Goal: Task Accomplishment & Management: Manage account settings

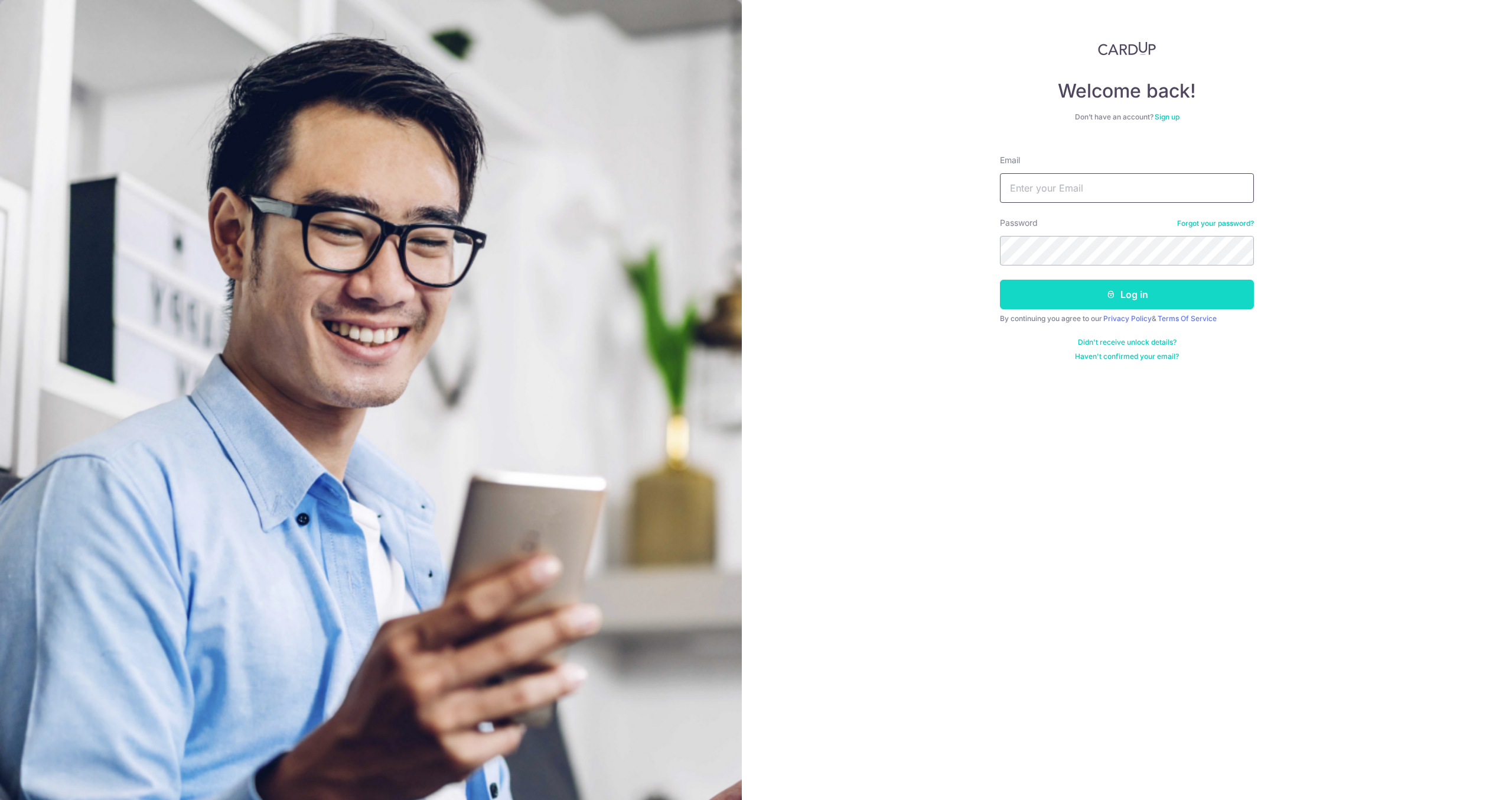
type input "[EMAIL_ADDRESS][DOMAIN_NAME]"
click at [1081, 300] on button "Log in" at bounding box center [1127, 294] width 254 height 30
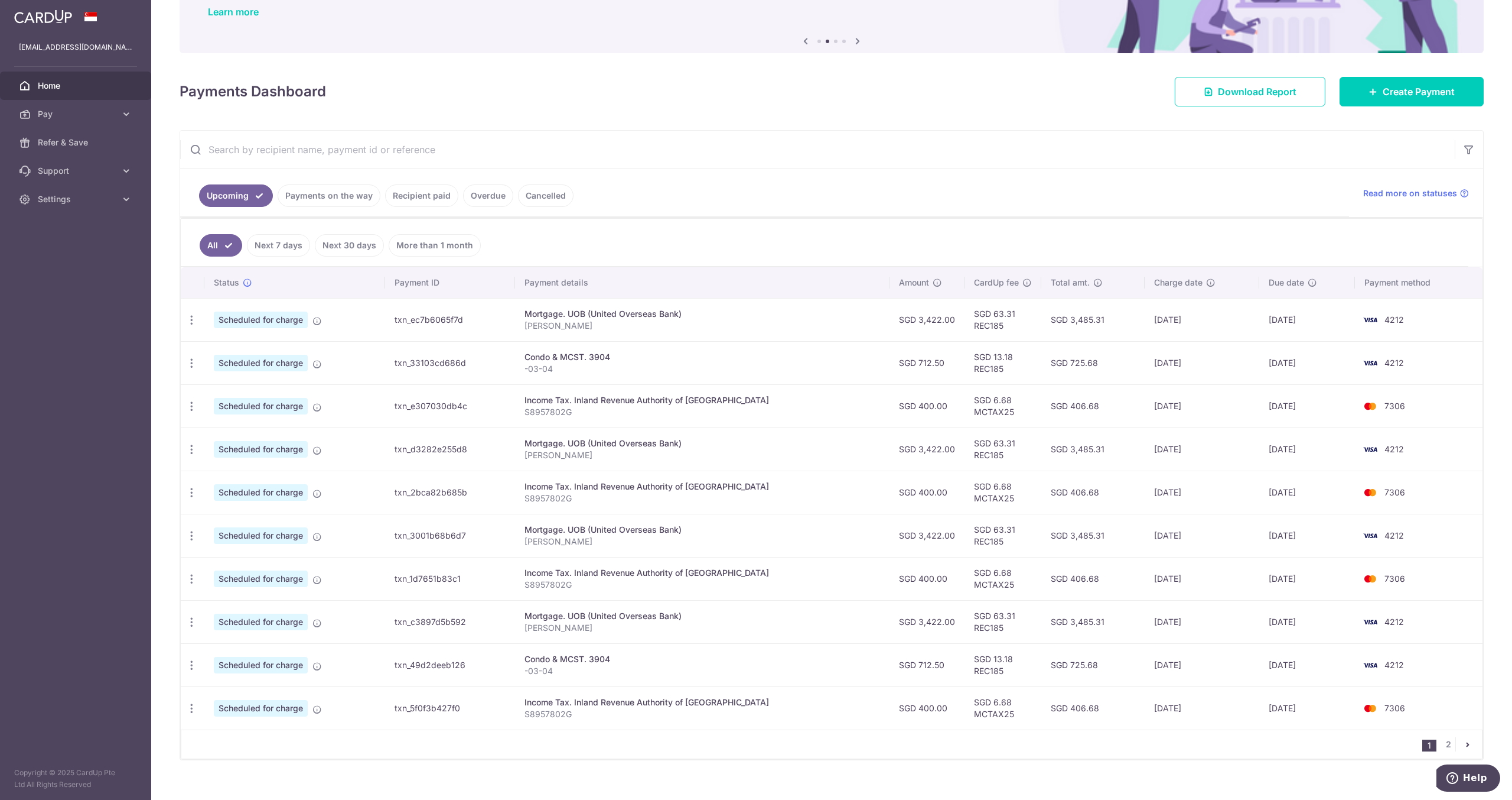
scroll to position [108, 0]
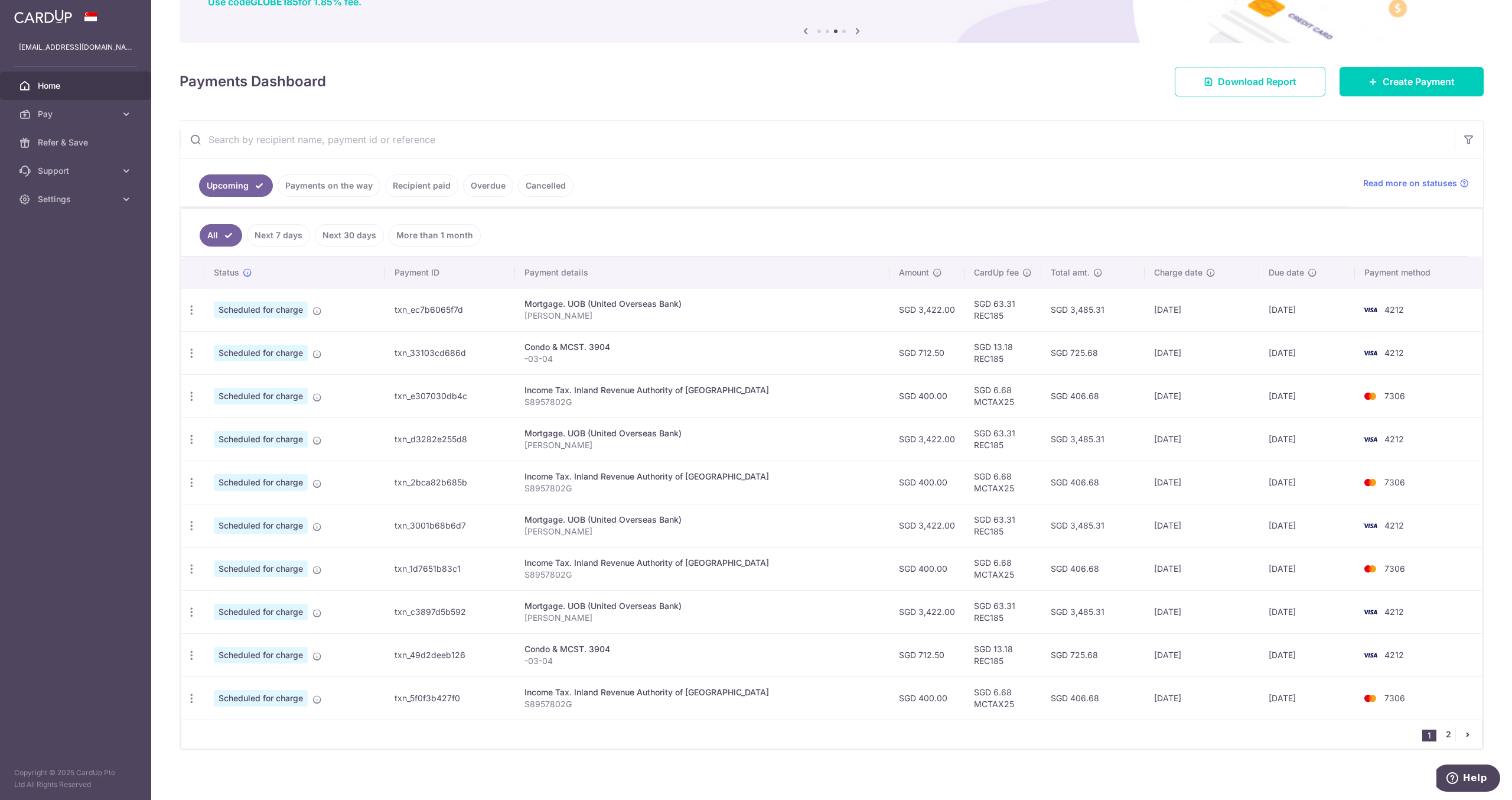
click at [1443, 727] on link "2" at bounding box center [1449, 734] width 14 height 14
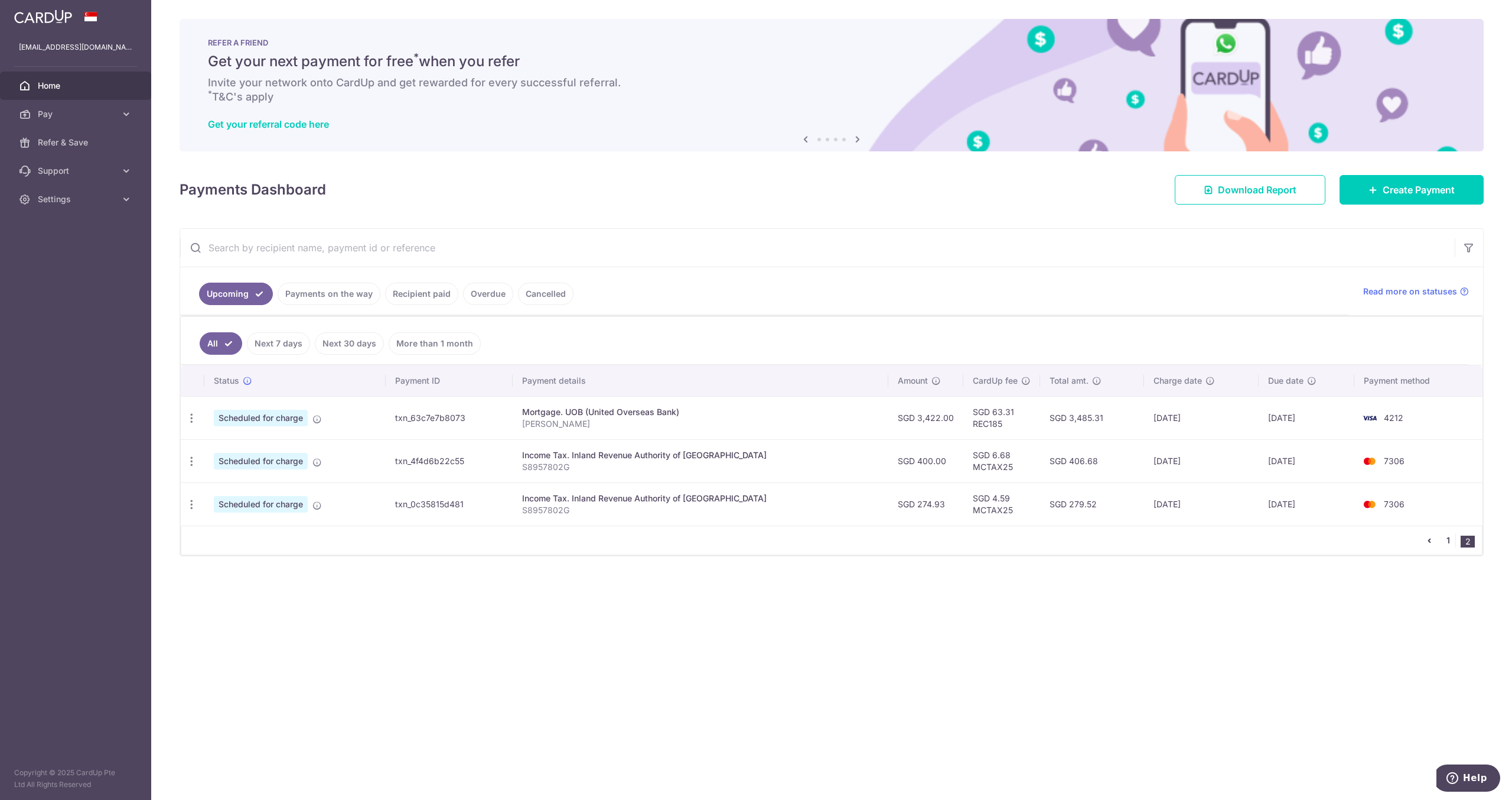
click at [1449, 534] on link "1" at bounding box center [1449, 540] width 14 height 14
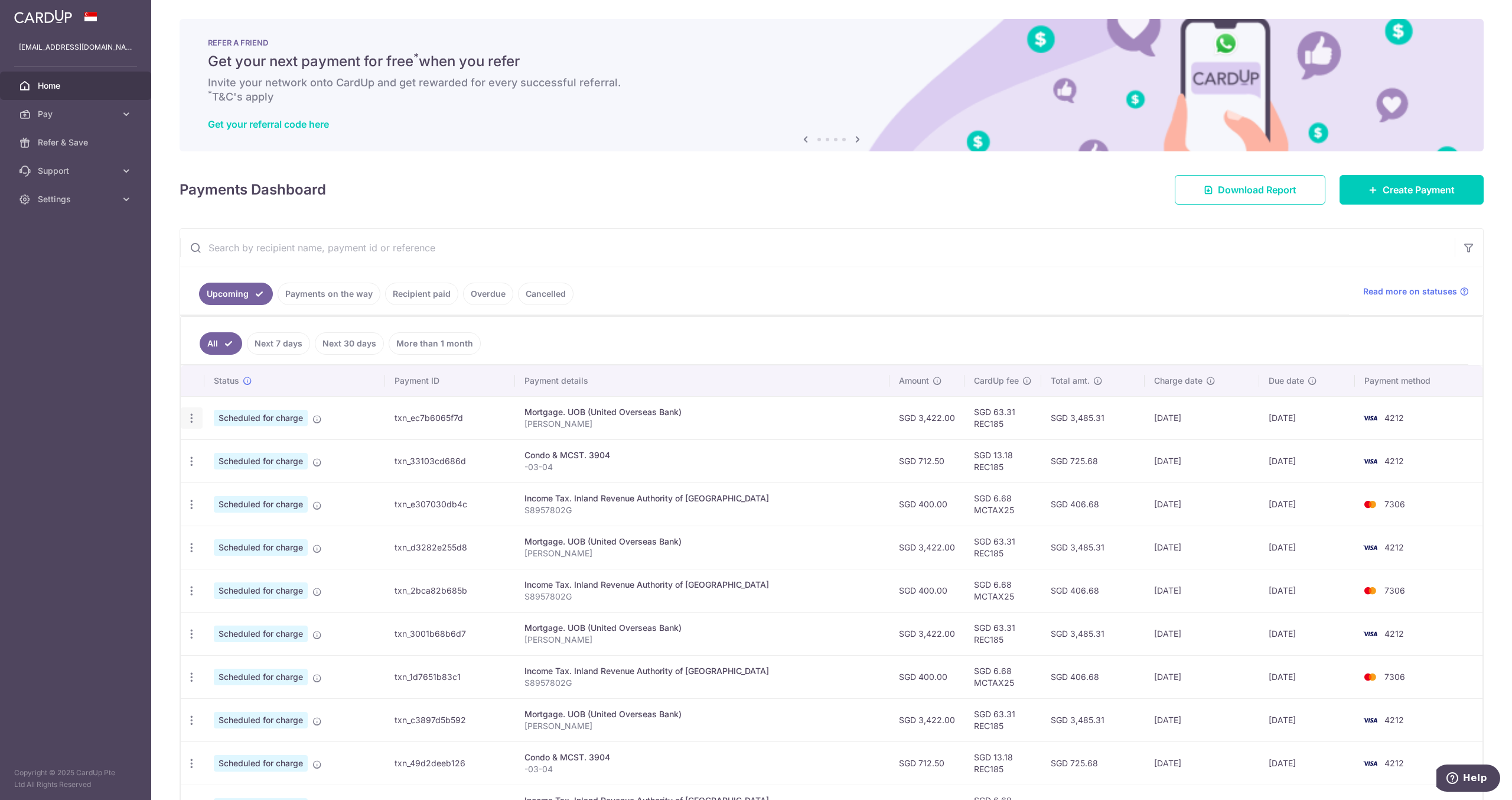
click at [190, 417] on icon "button" at bounding box center [192, 418] width 12 height 12
click at [239, 452] on span "Update payment" at bounding box center [254, 450] width 80 height 14
radio input "true"
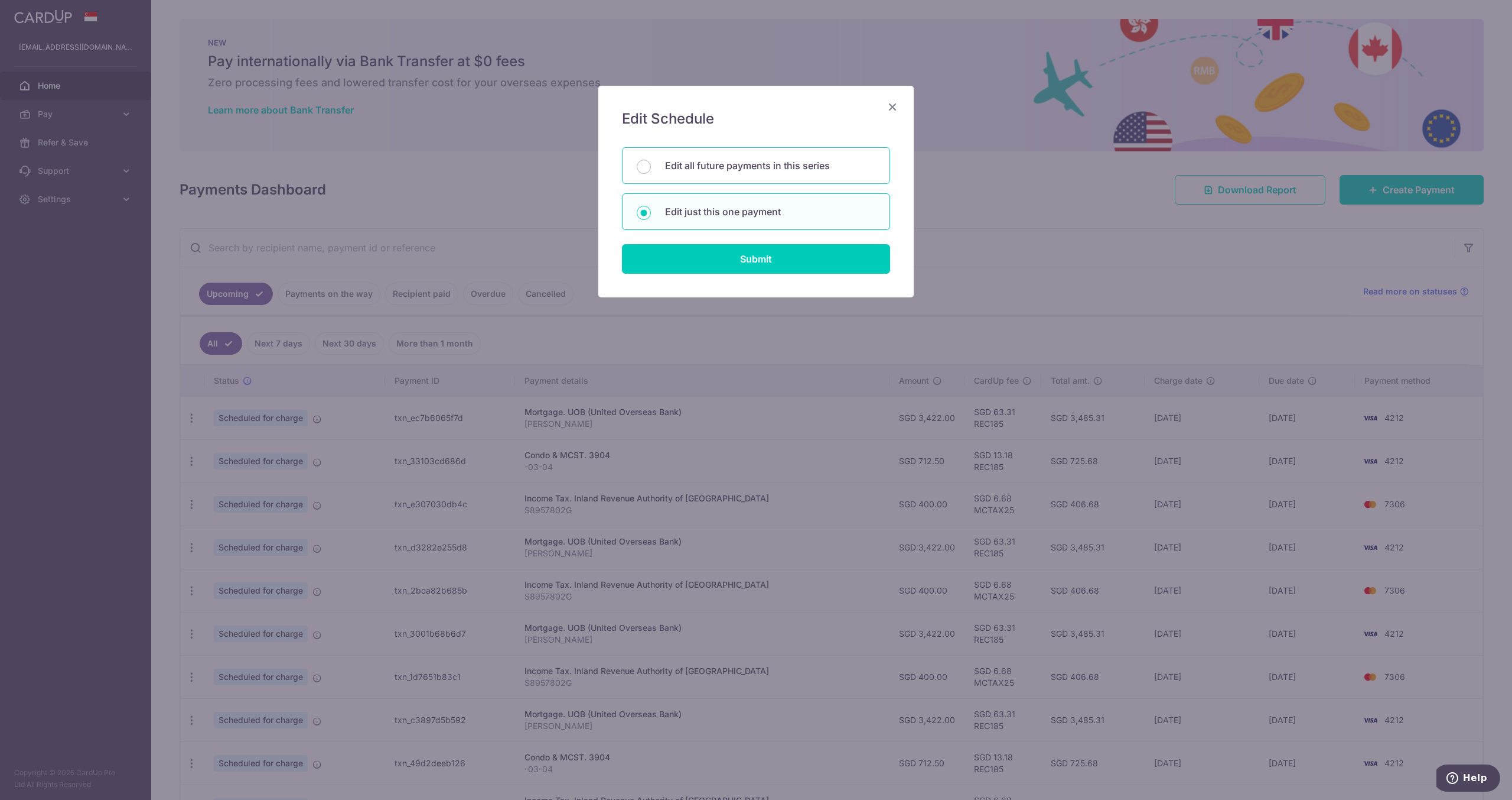
click at [744, 170] on p "Edit all future payments in this series" at bounding box center [771, 165] width 211 height 14
click at [651, 170] on input "Edit all future payments in this series" at bounding box center [644, 166] width 14 height 14
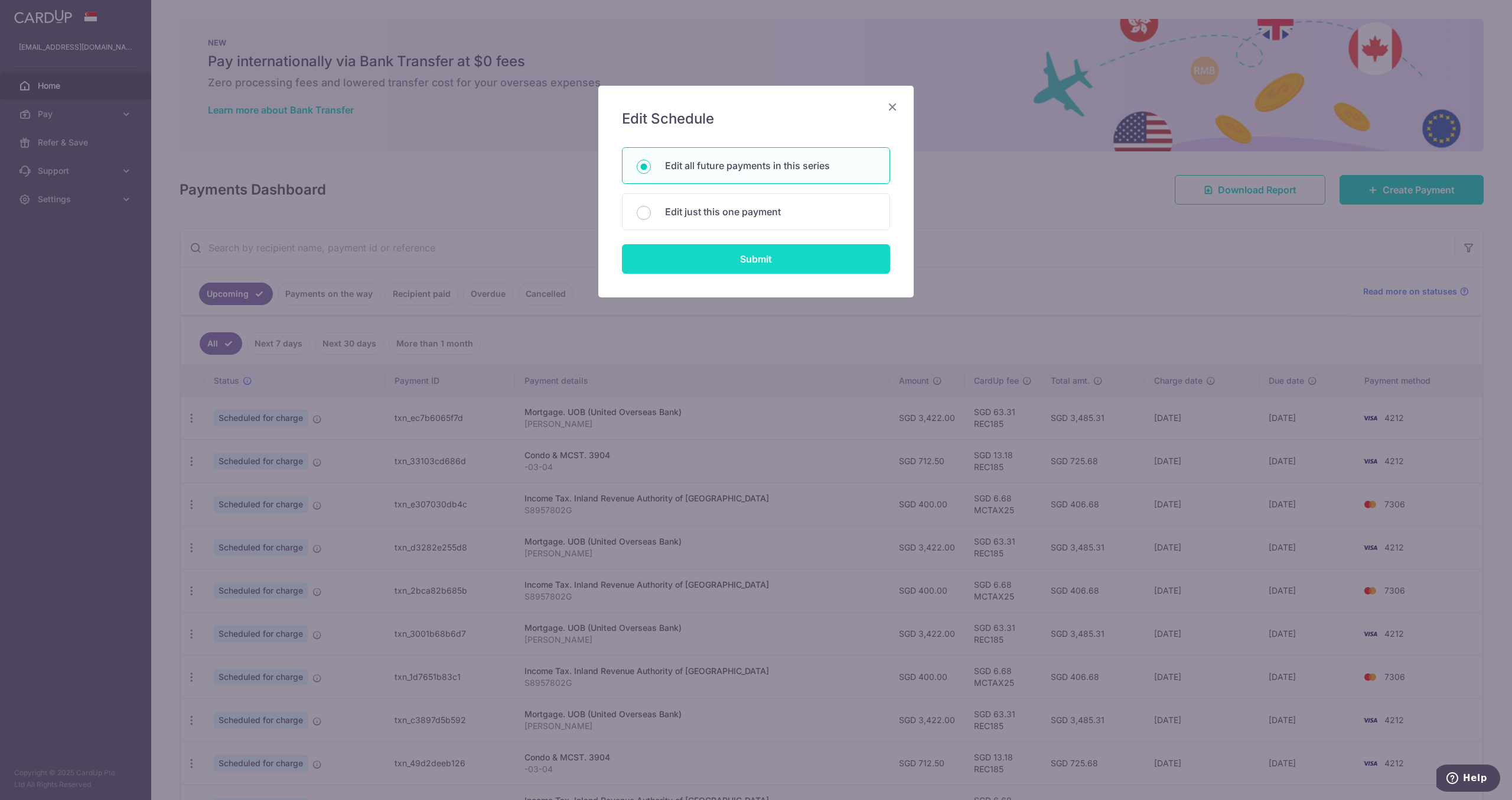
click at [739, 256] on input "Submit" at bounding box center [756, 259] width 268 height 30
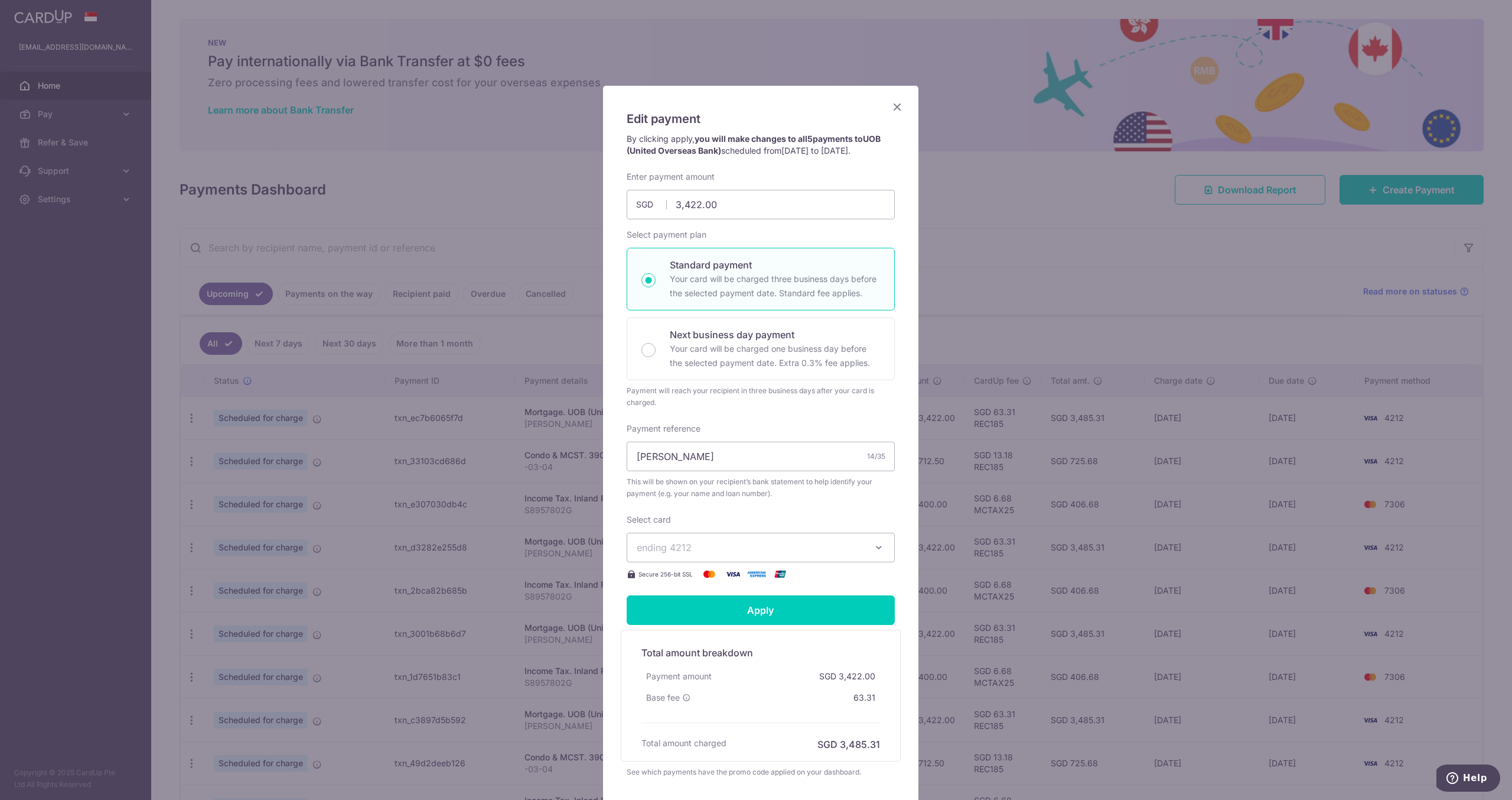
click at [895, 104] on icon "Close" at bounding box center [897, 106] width 14 height 15
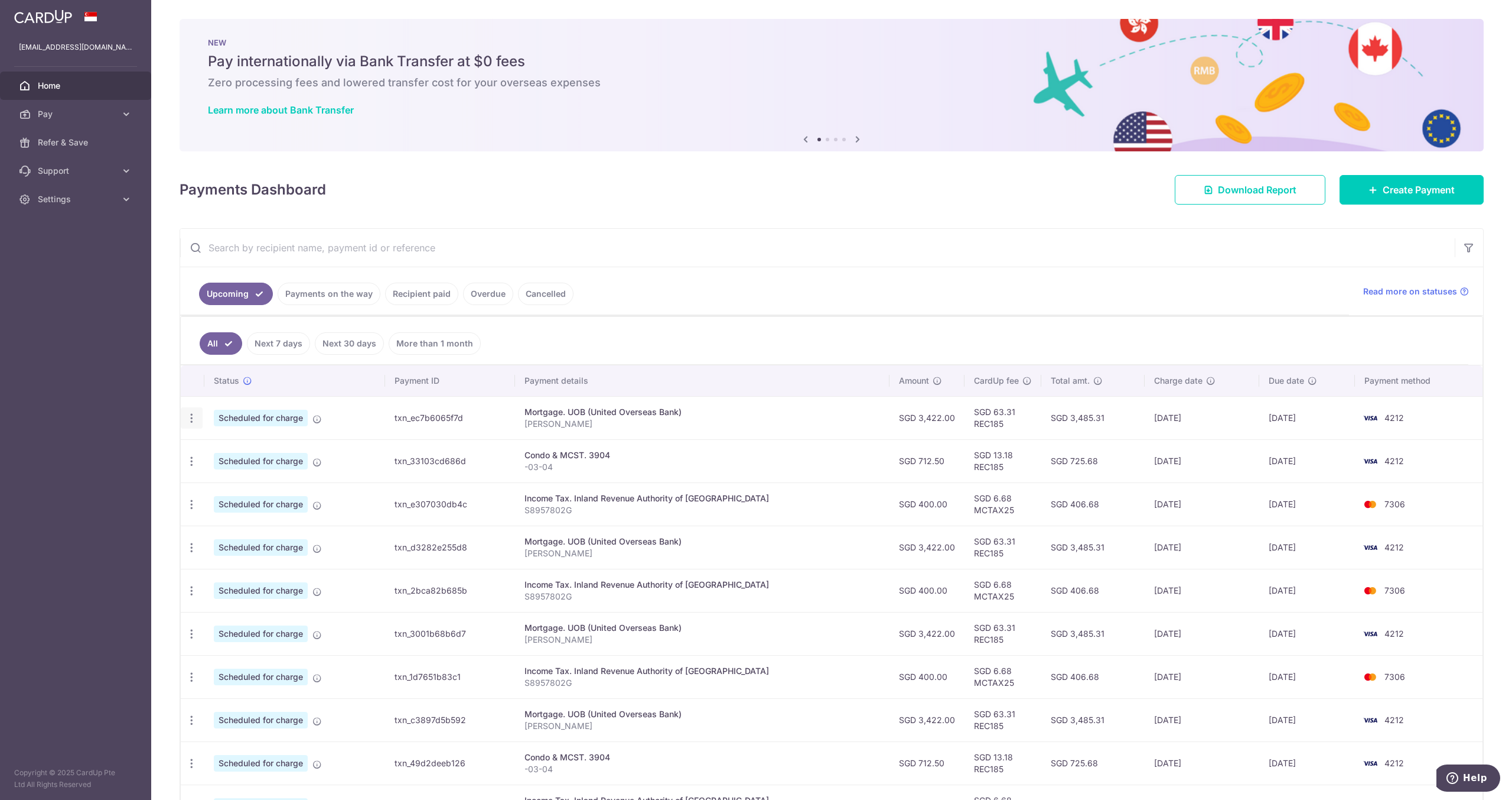
click at [196, 417] on icon "button" at bounding box center [192, 418] width 12 height 12
click at [220, 443] on span "Update payment" at bounding box center [254, 450] width 80 height 14
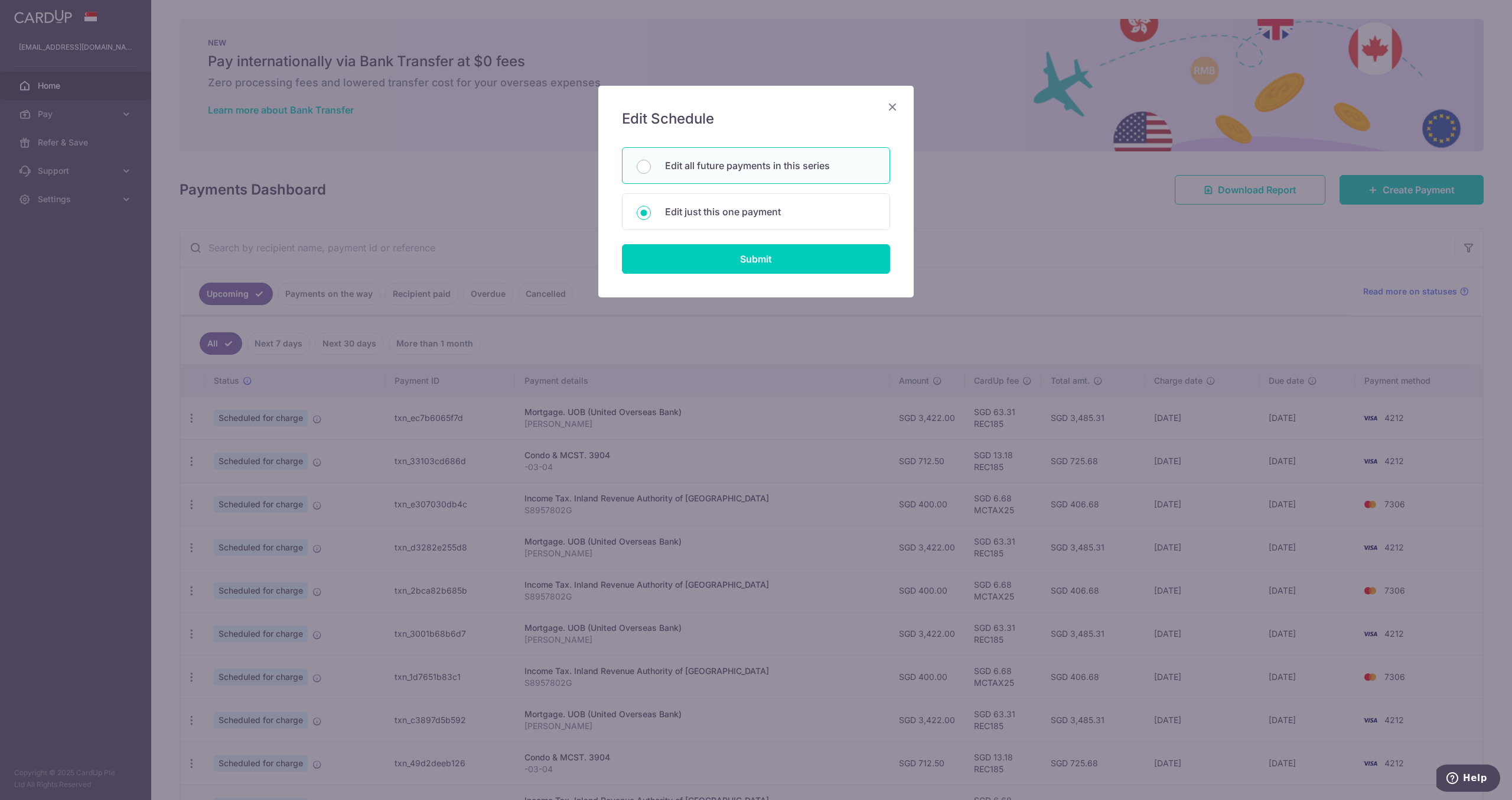
click at [776, 167] on p "Edit all future payments in this series" at bounding box center [771, 165] width 211 height 14
click at [651, 167] on input "Edit all future payments in this series" at bounding box center [644, 166] width 14 height 14
click at [763, 209] on p "Edit just this one payment" at bounding box center [771, 212] width 211 height 14
click at [651, 209] on input "Edit just this one payment" at bounding box center [644, 213] width 14 height 14
radio input "false"
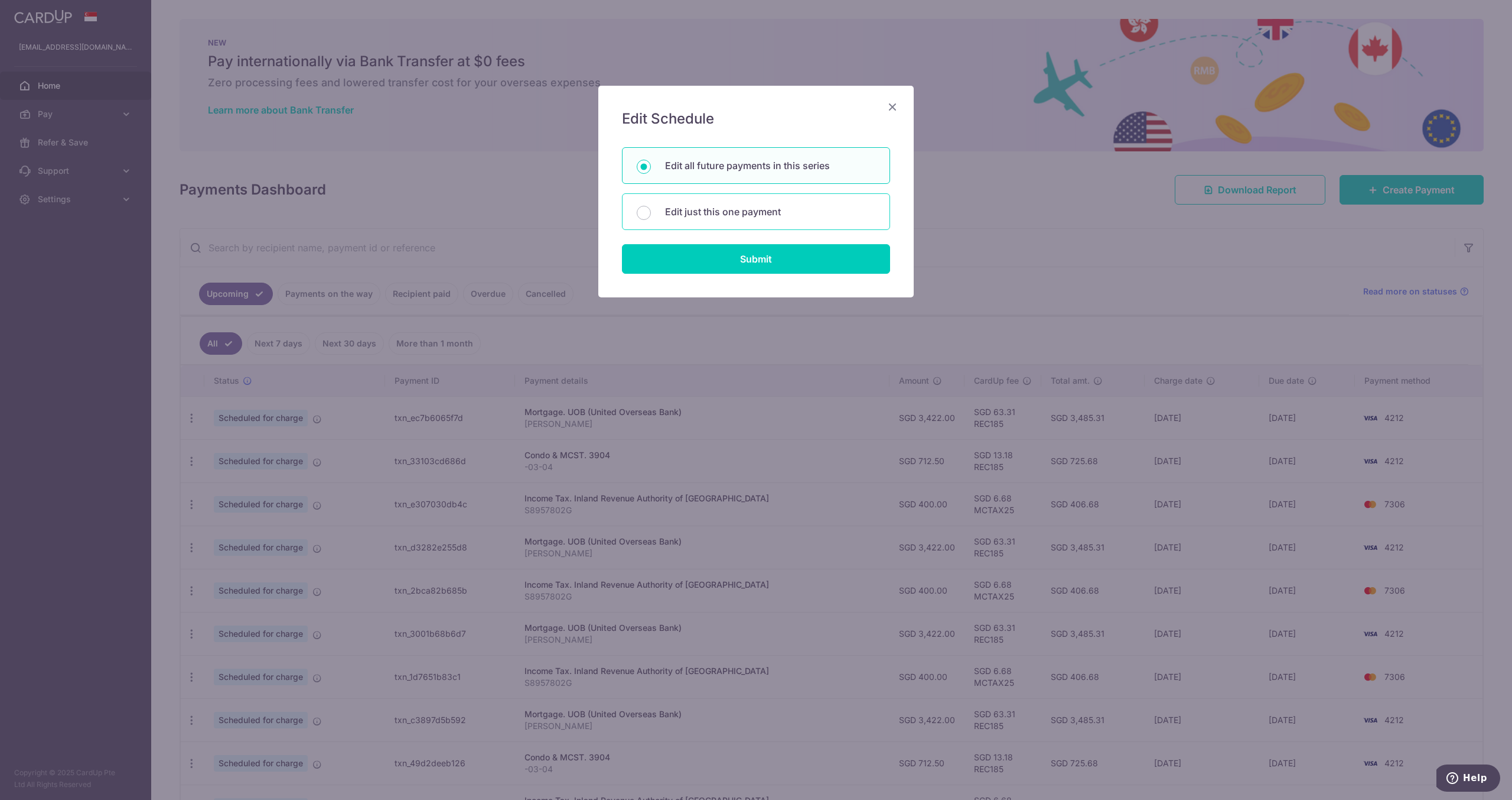
radio input "true"
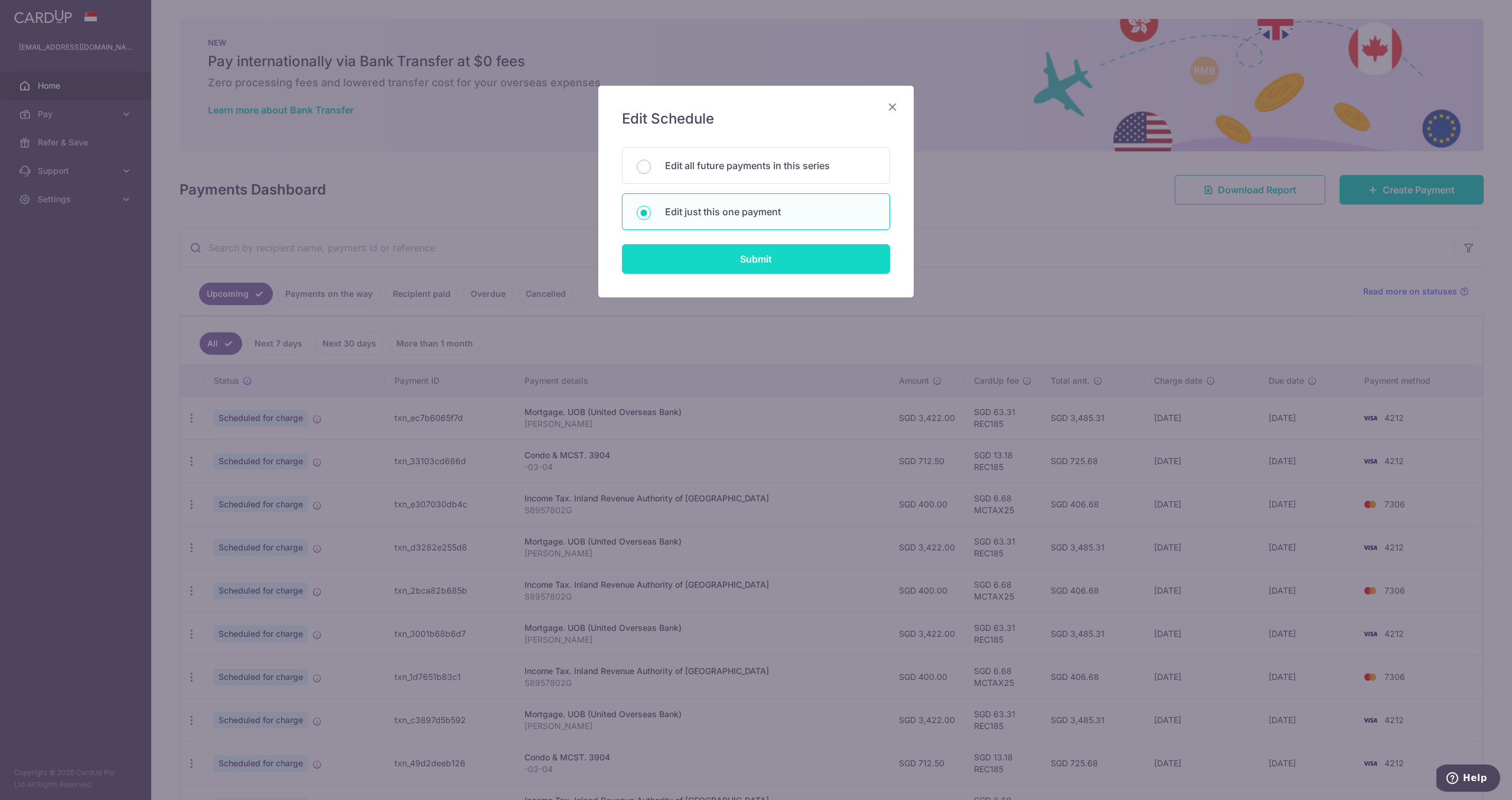
click at [756, 265] on input "Submit" at bounding box center [756, 259] width 268 height 30
radio input "true"
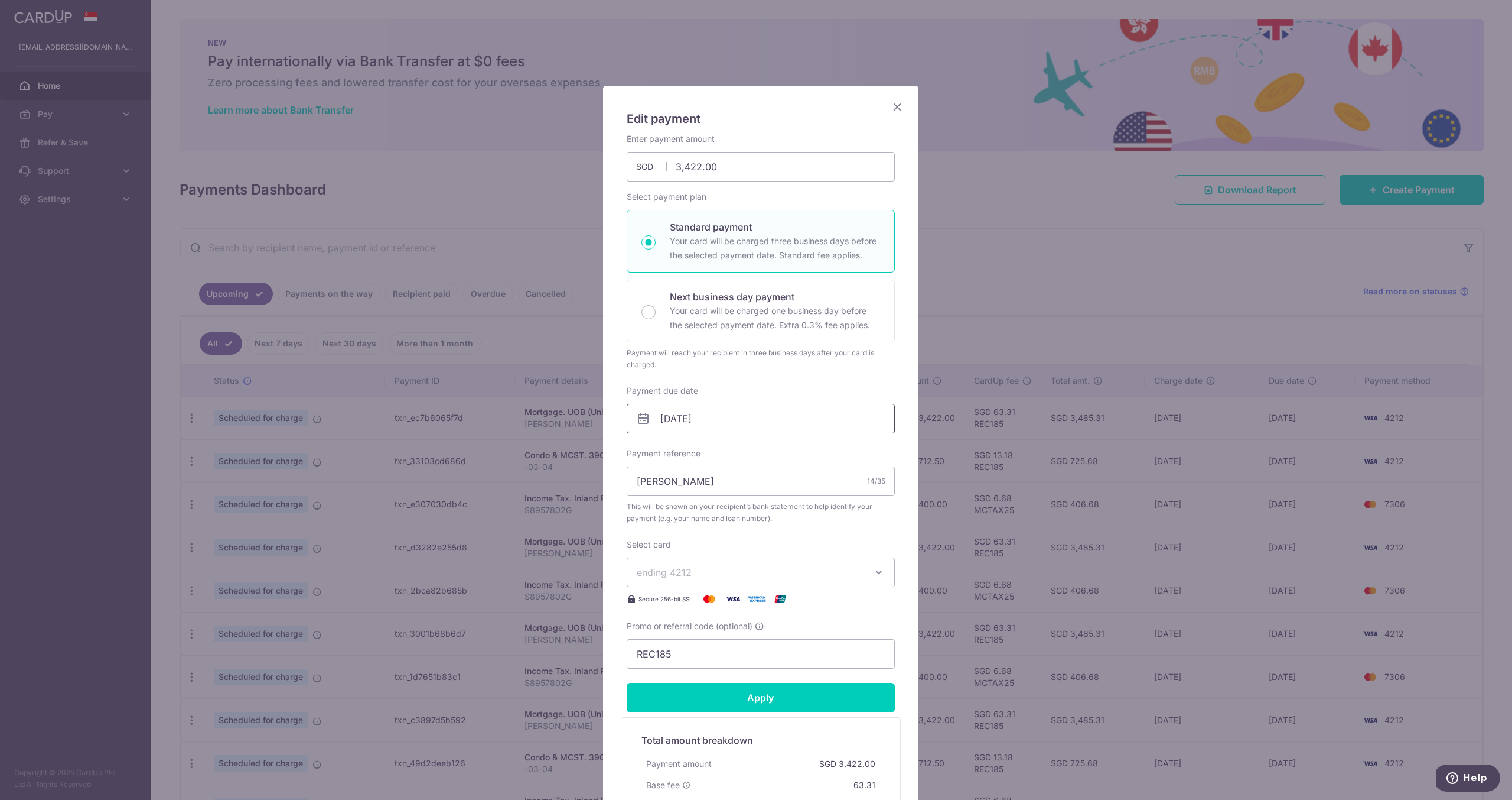
click at [702, 421] on input "25/09/2025" at bounding box center [761, 418] width 268 height 30
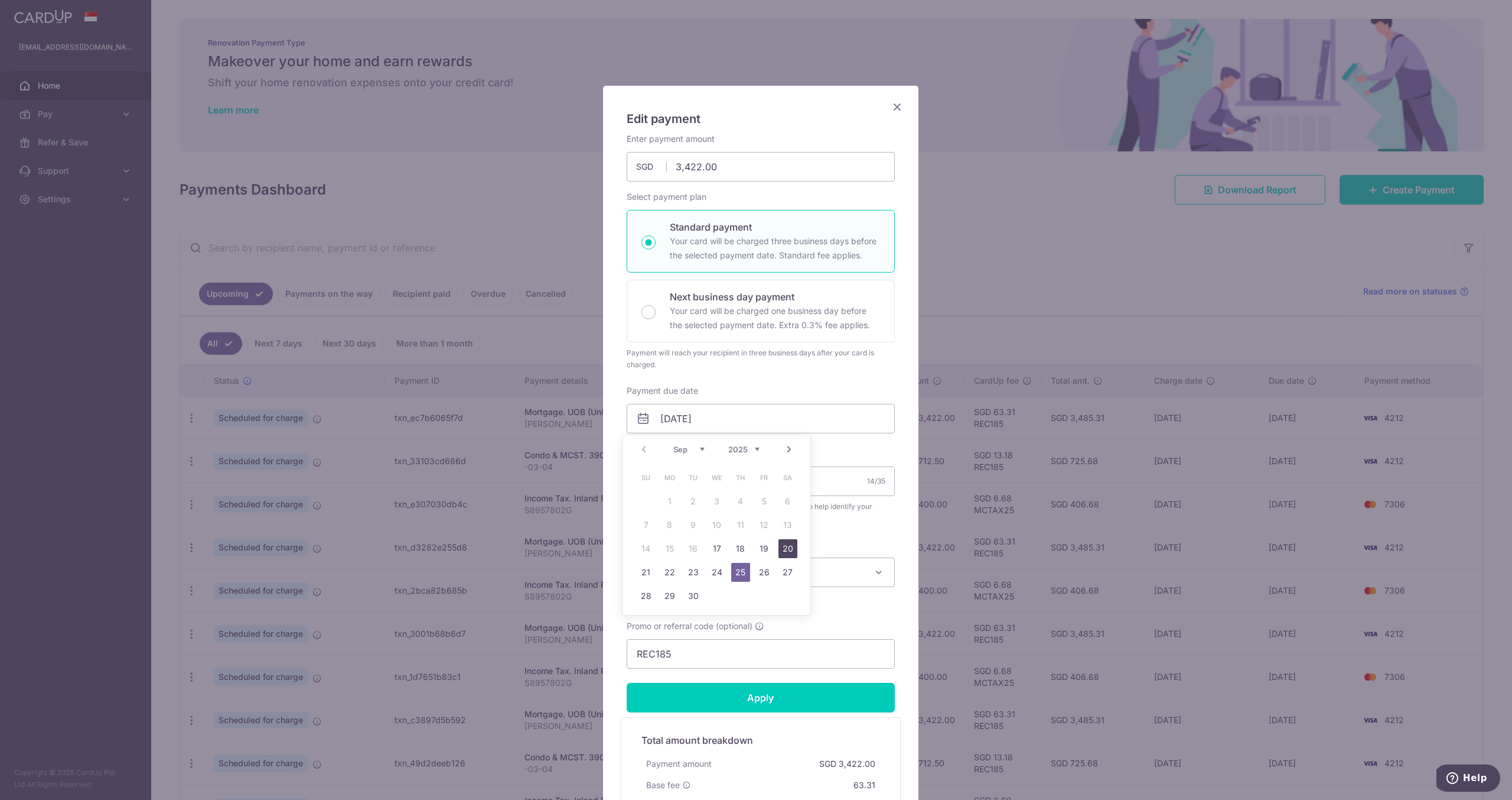
click at [793, 549] on link "20" at bounding box center [788, 549] width 19 height 19
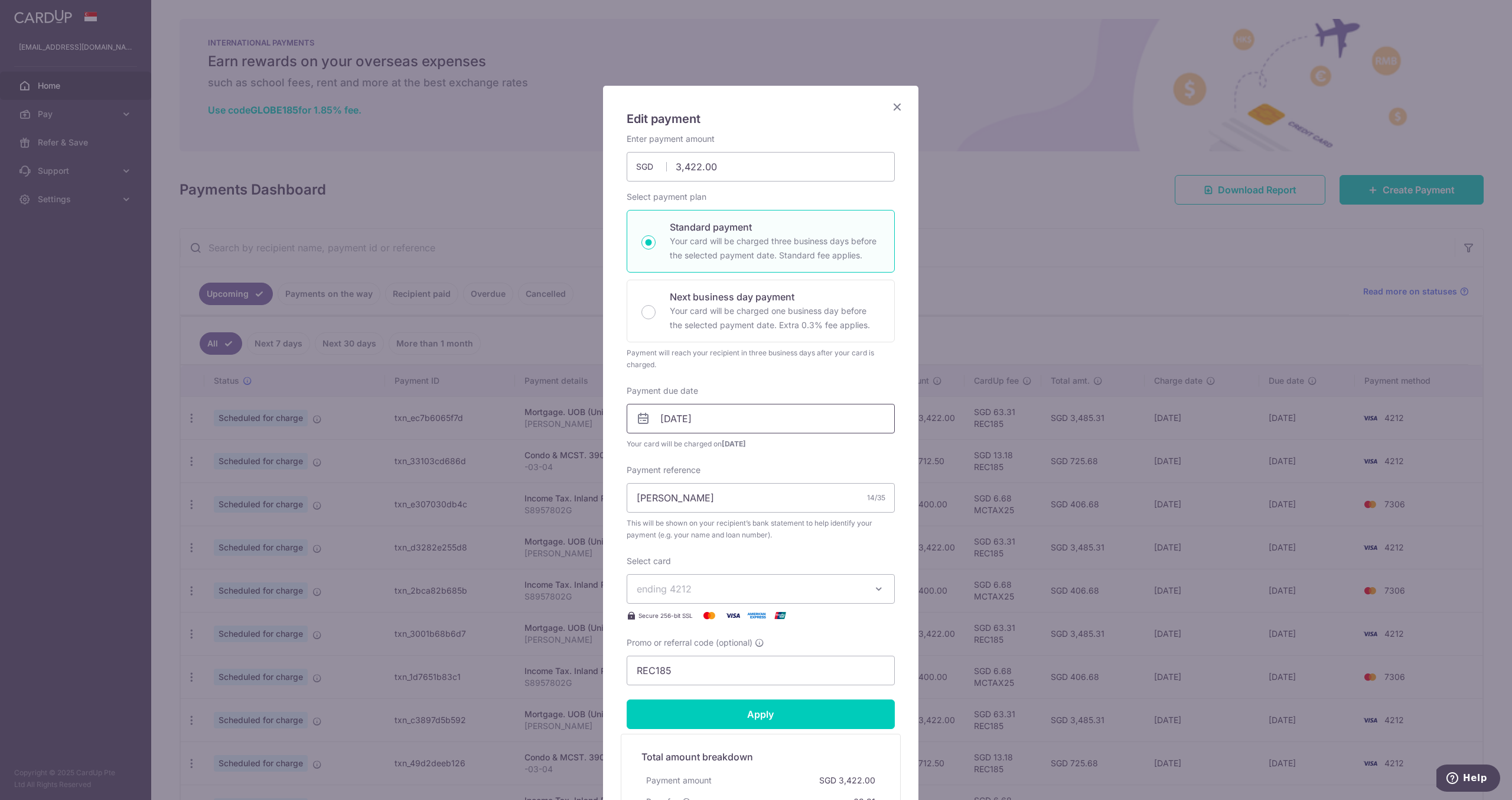
click at [686, 417] on input "20/09/2025" at bounding box center [761, 418] width 268 height 30
click at [744, 544] on link "18" at bounding box center [740, 549] width 19 height 19
type input "[DATE]"
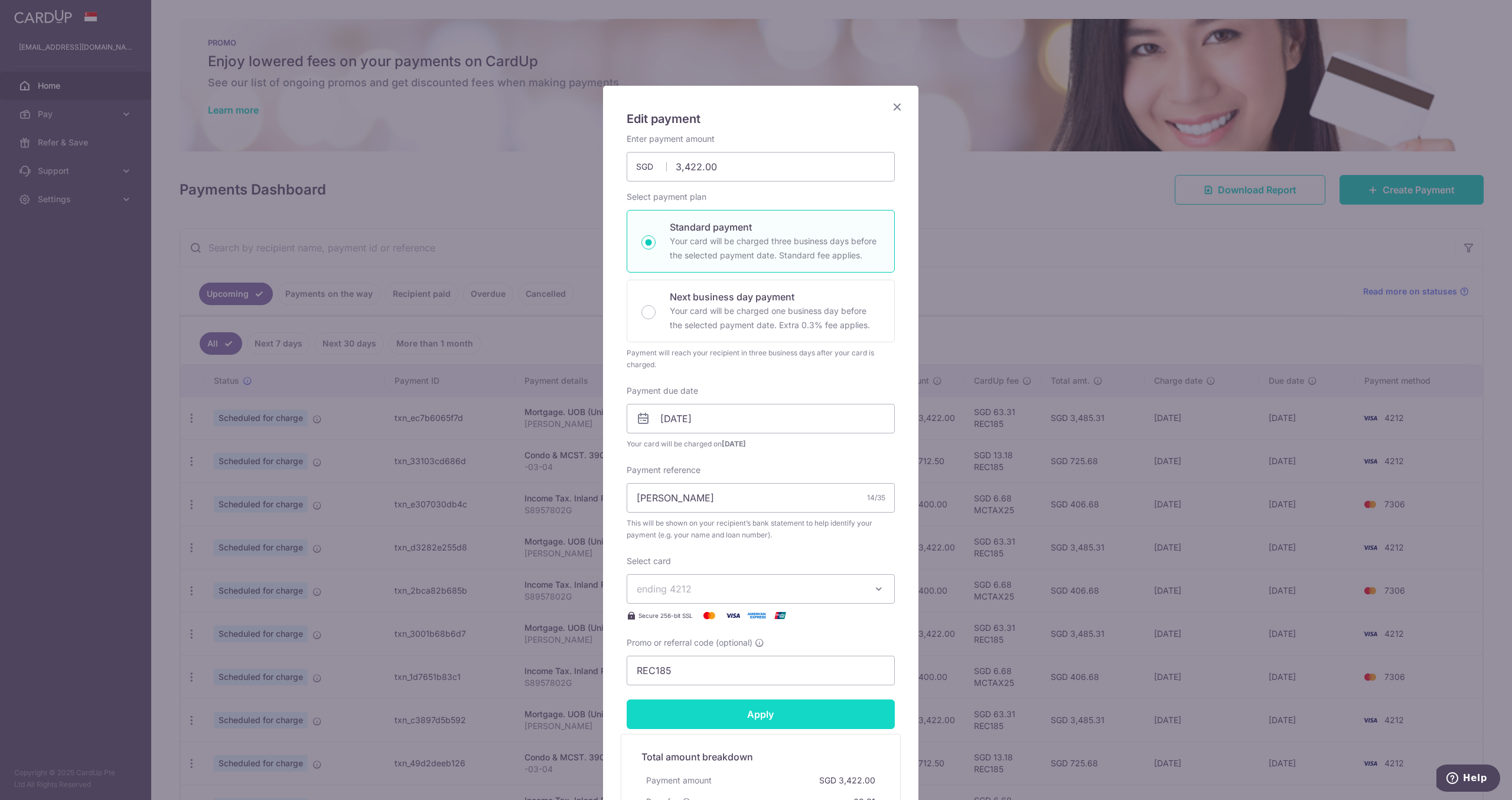
click at [786, 714] on input "Apply" at bounding box center [761, 714] width 268 height 30
type input "Successfully Applied"
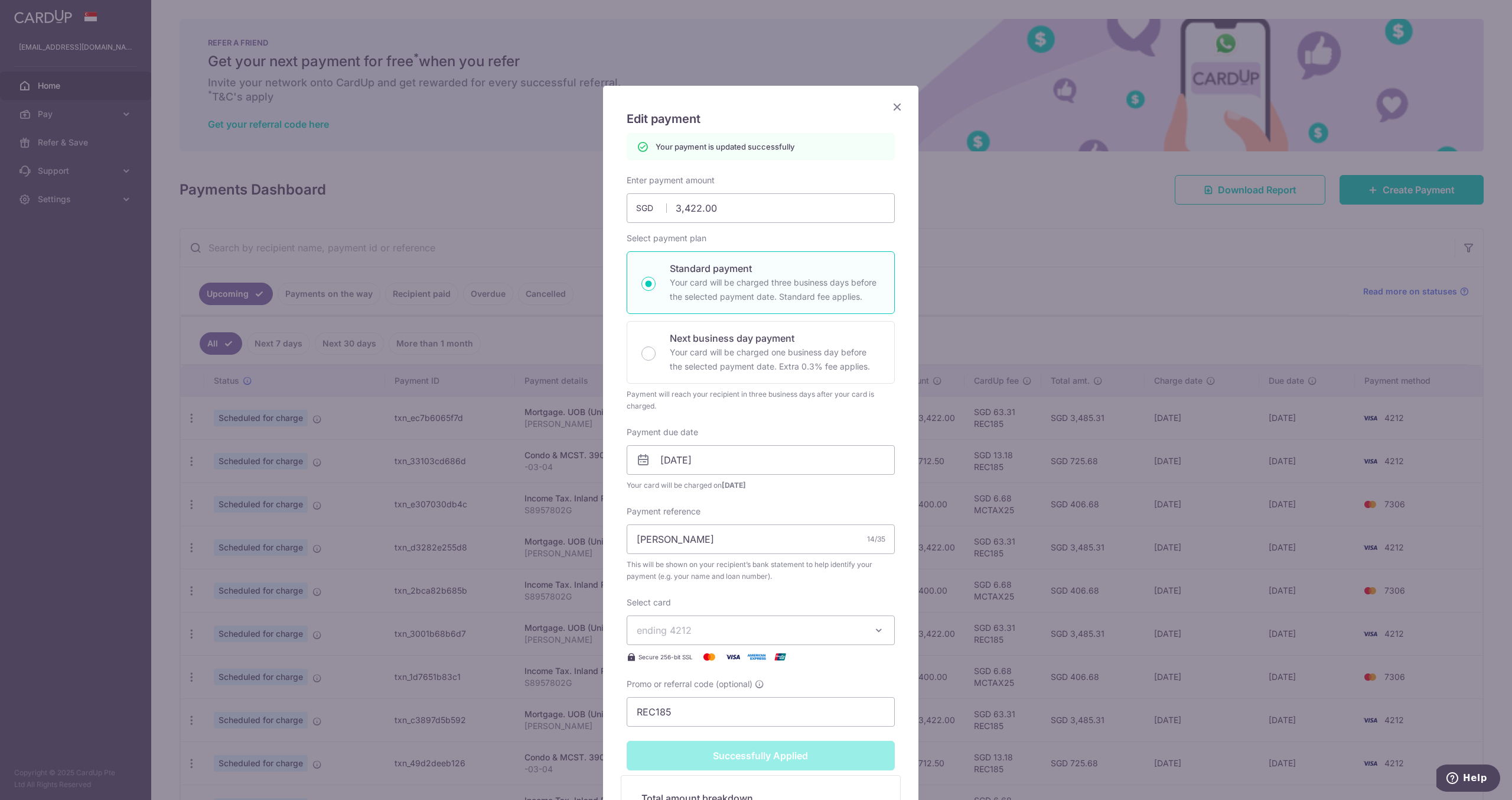
click at [893, 106] on icon "Close" at bounding box center [897, 106] width 14 height 15
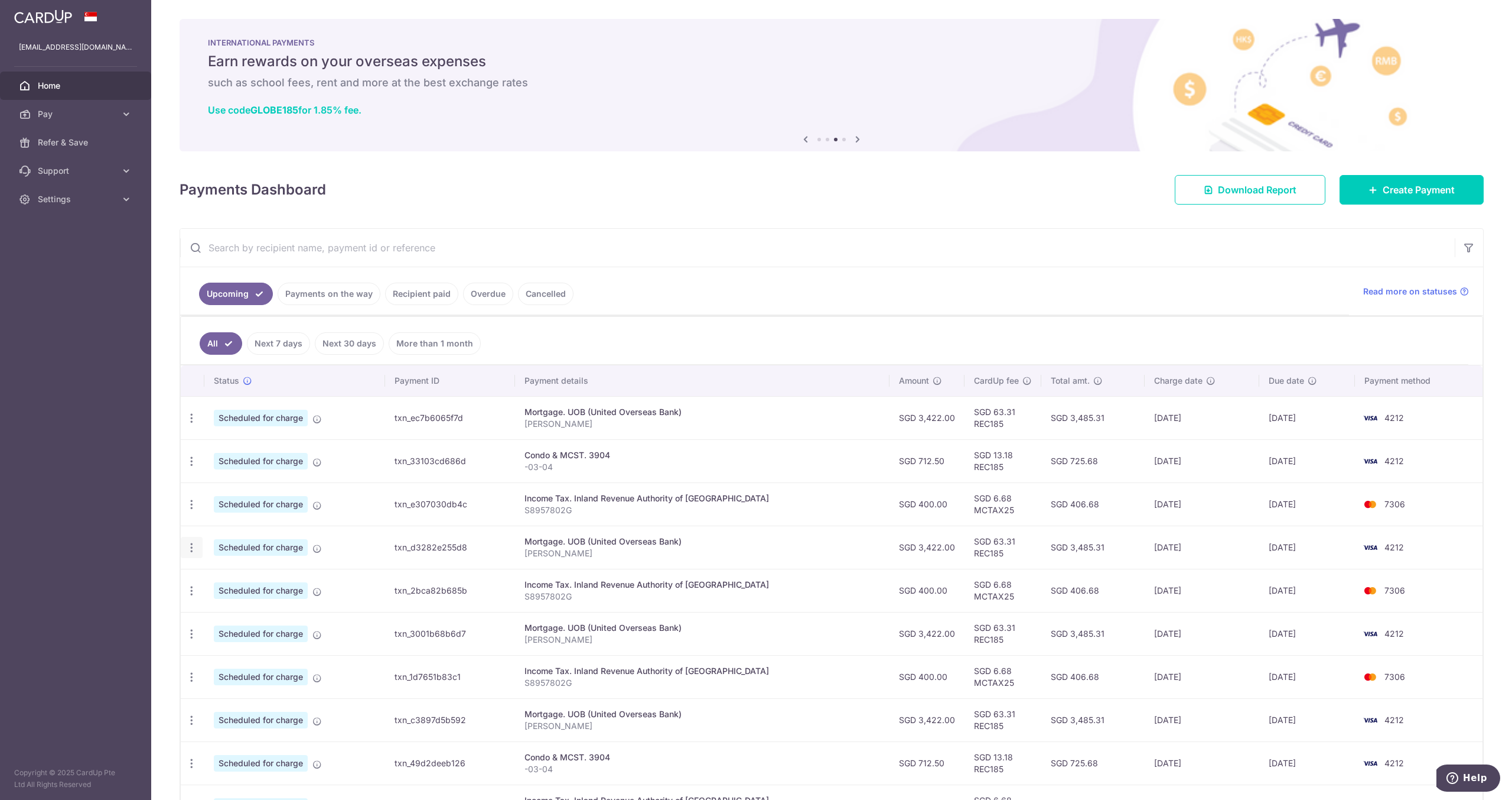
click at [199, 543] on div "Update payment Cancel payment" at bounding box center [192, 548] width 22 height 22
click at [193, 543] on icon "button" at bounding box center [192, 548] width 12 height 12
click at [218, 573] on span "Update payment" at bounding box center [254, 580] width 80 height 14
radio input "true"
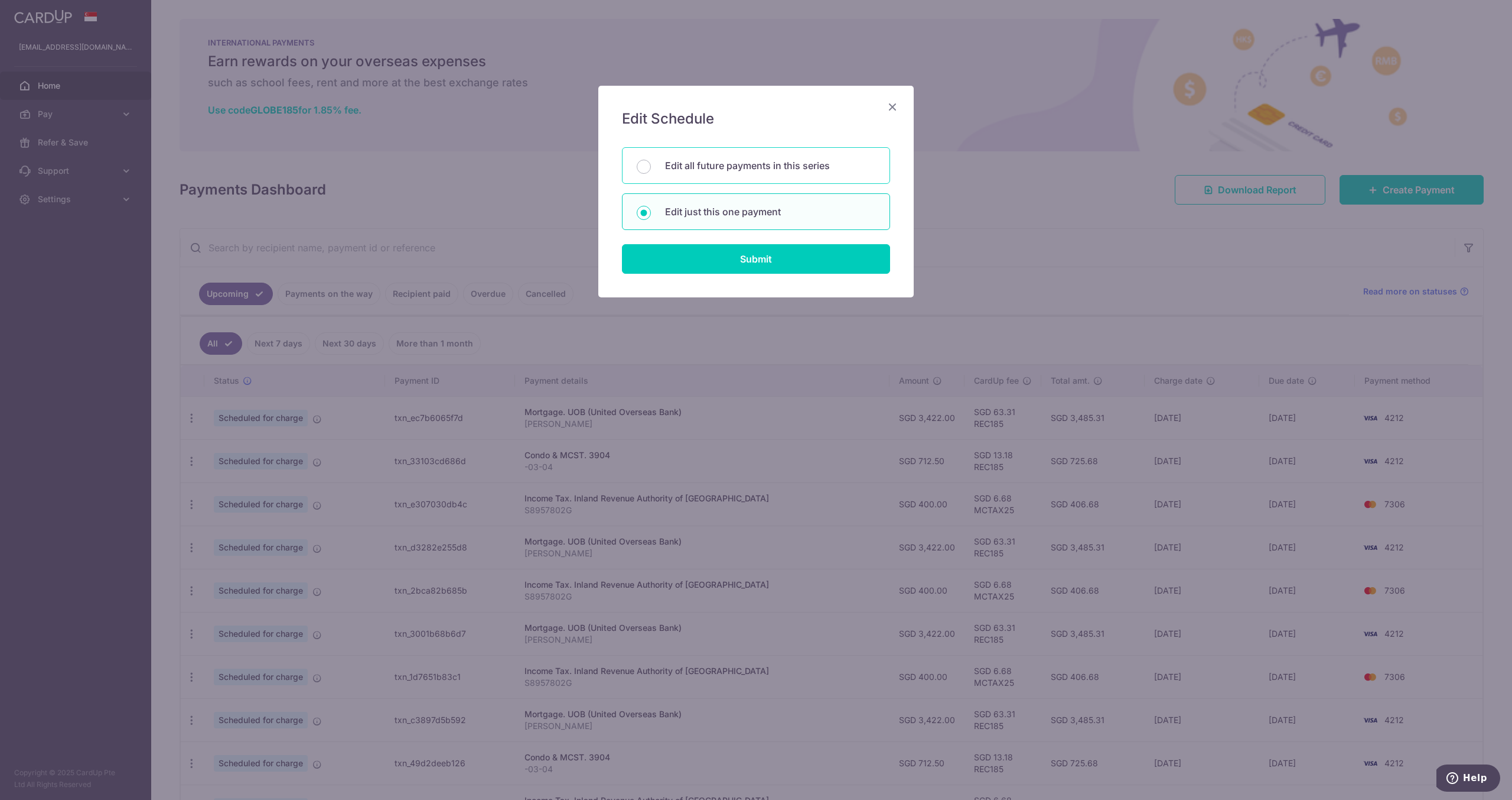
click at [787, 167] on p "Edit all future payments in this series" at bounding box center [771, 165] width 211 height 14
click at [651, 167] on input "Edit all future payments in this series" at bounding box center [644, 166] width 14 height 14
click at [770, 209] on p "Edit just this one payment" at bounding box center [771, 212] width 211 height 14
click at [651, 209] on input "Edit just this one payment" at bounding box center [644, 213] width 14 height 14
radio input "false"
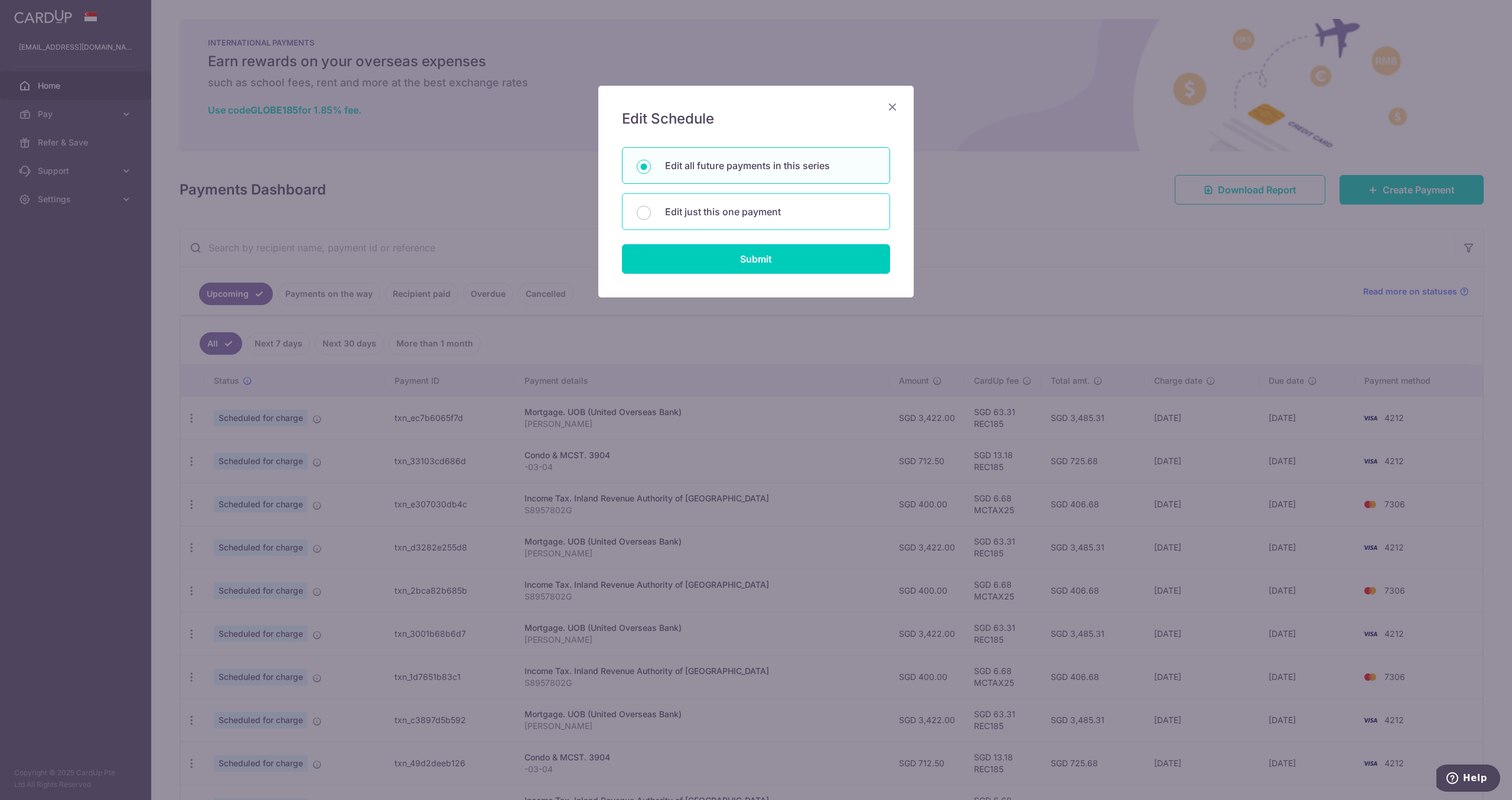
radio input "true"
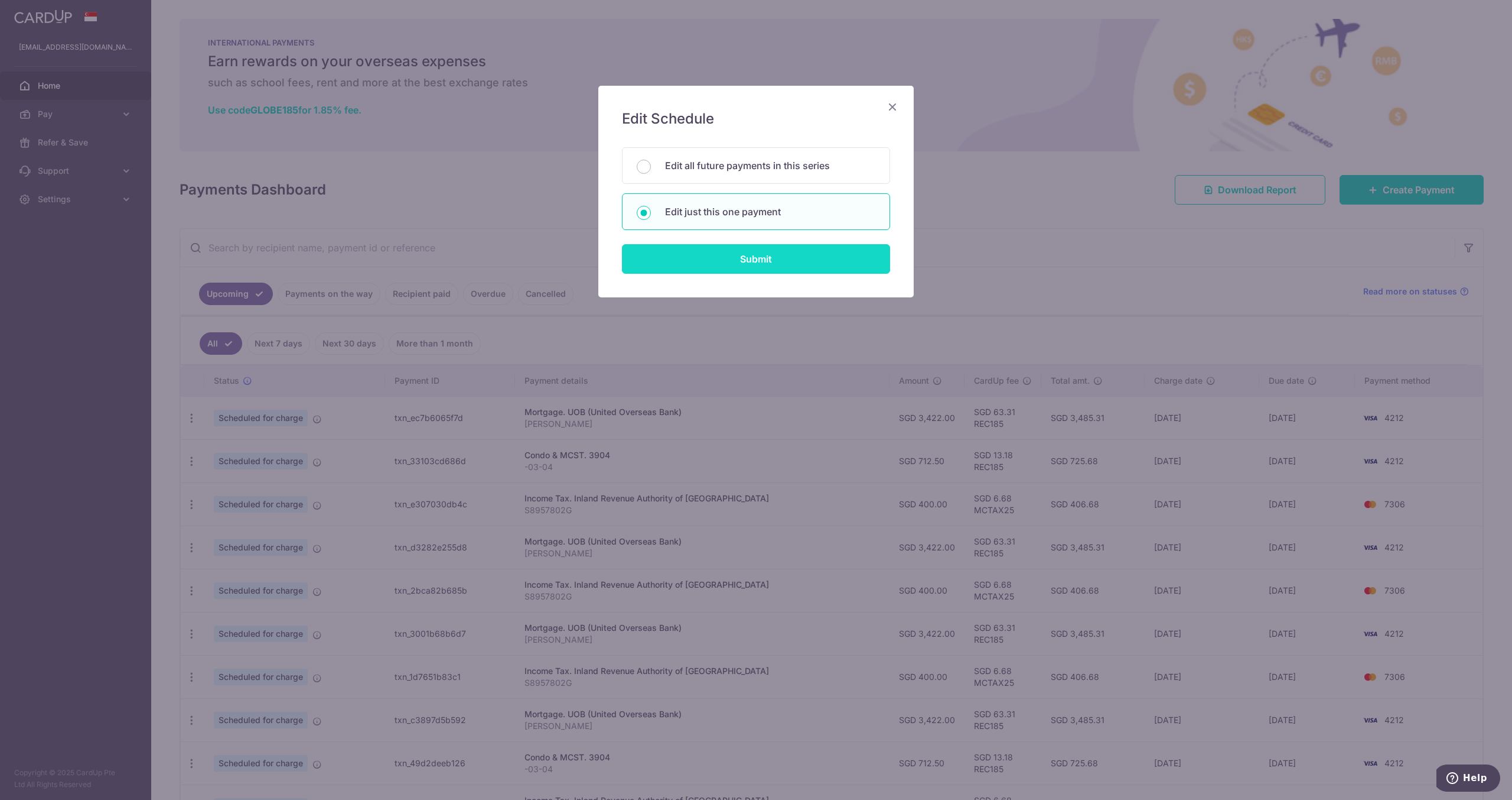
click at [765, 256] on input "Submit" at bounding box center [756, 259] width 268 height 30
radio input "true"
type input "3,422.00"
type input "25/10/2025"
type input "[PERSON_NAME]"
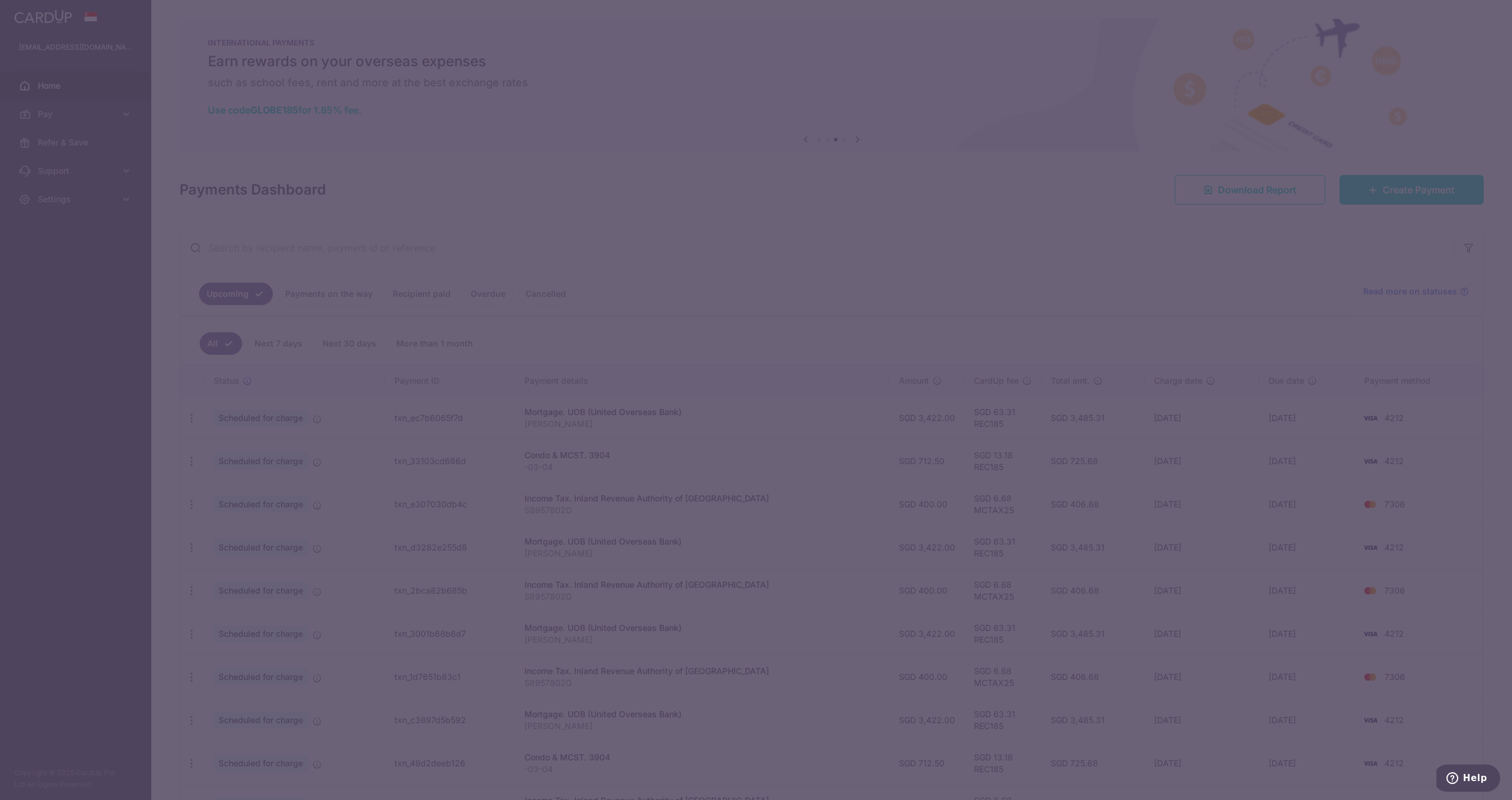
type input "REC185"
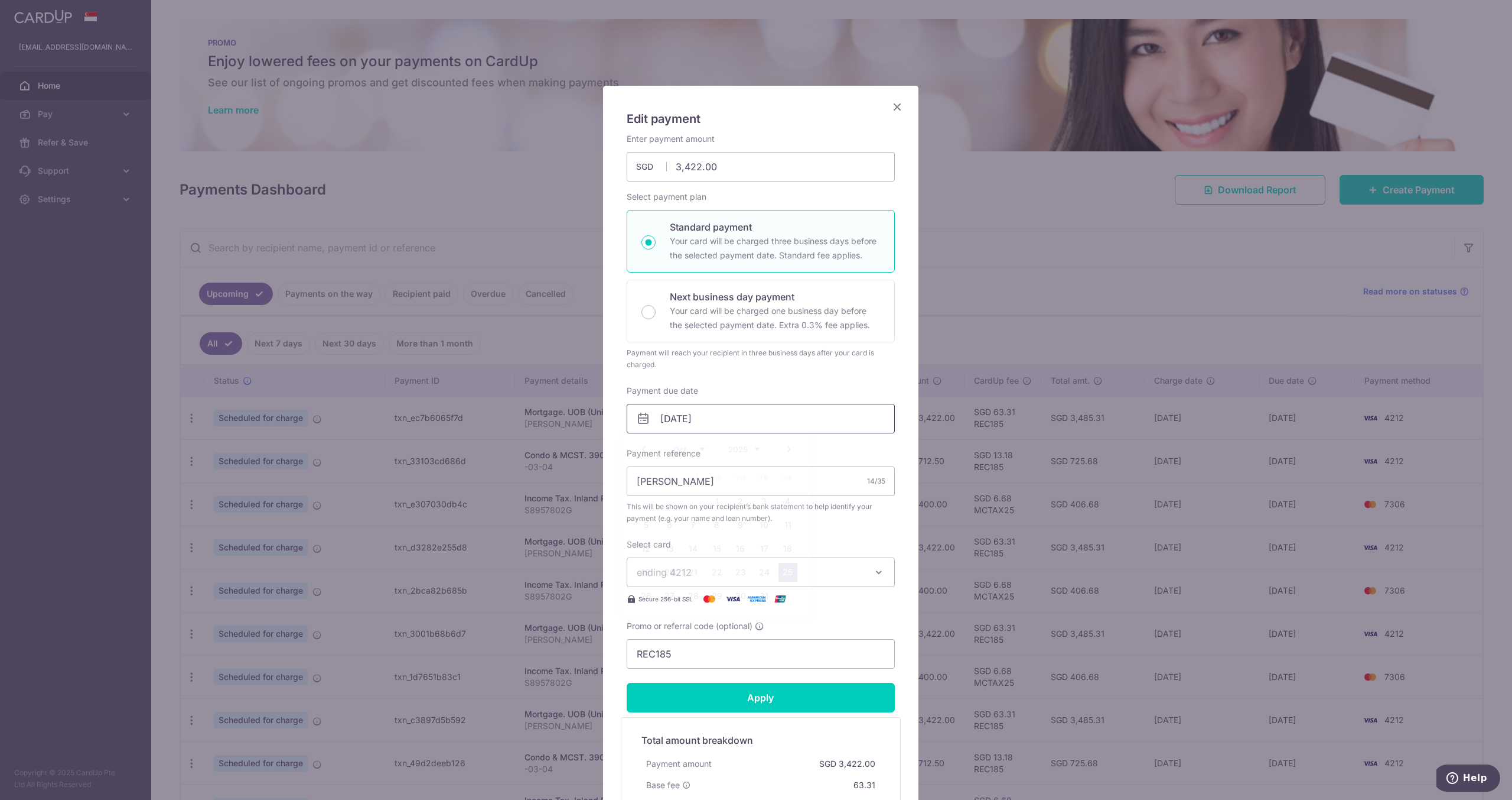
click at [747, 420] on input "25/10/2025" at bounding box center [761, 418] width 268 height 30
click at [644, 450] on link "Prev" at bounding box center [644, 449] width 14 height 14
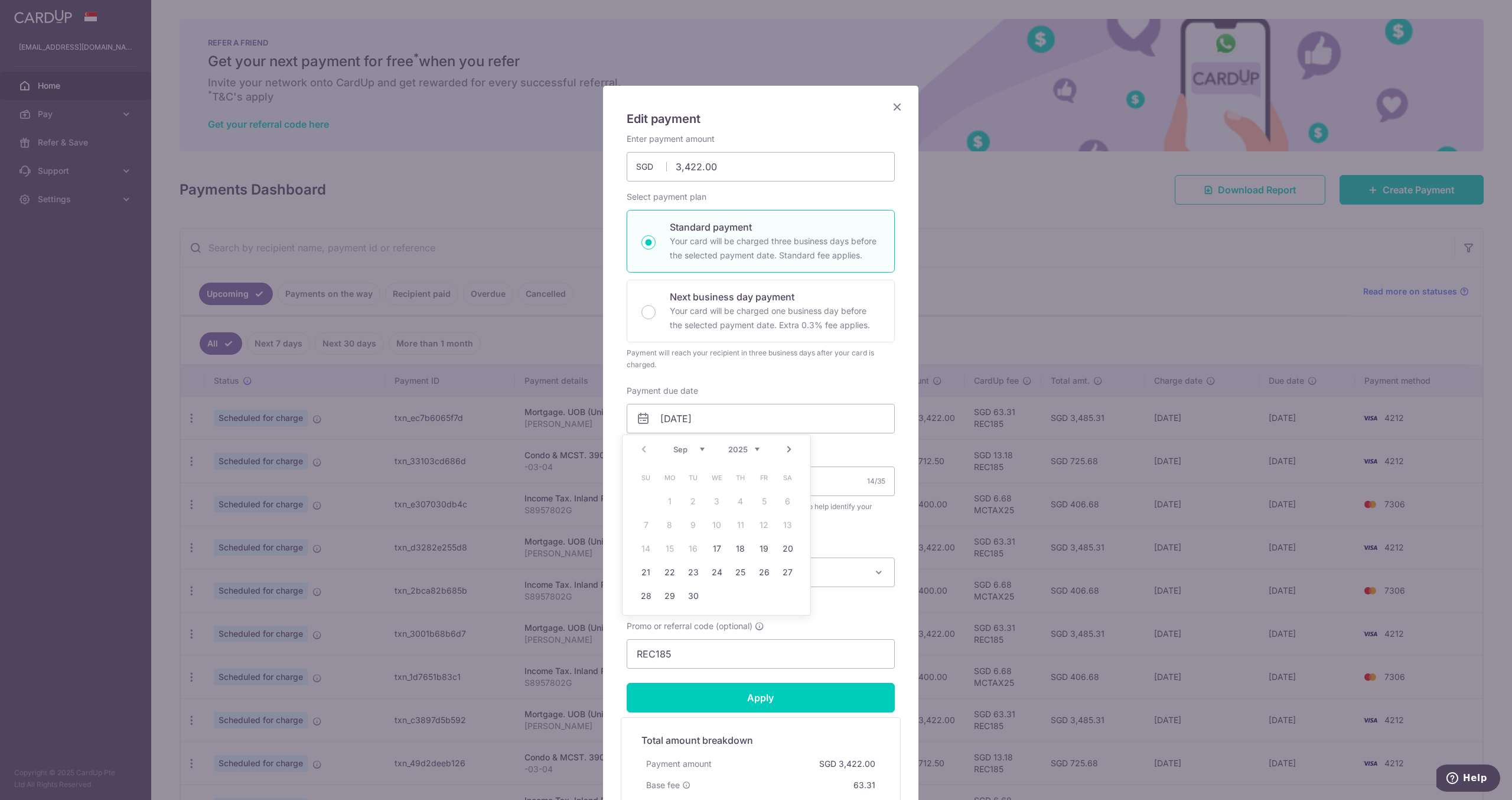
click at [792, 446] on link "Next" at bounding box center [790, 449] width 14 height 14
click at [790, 547] on link "18" at bounding box center [788, 549] width 19 height 19
type input "[DATE]"
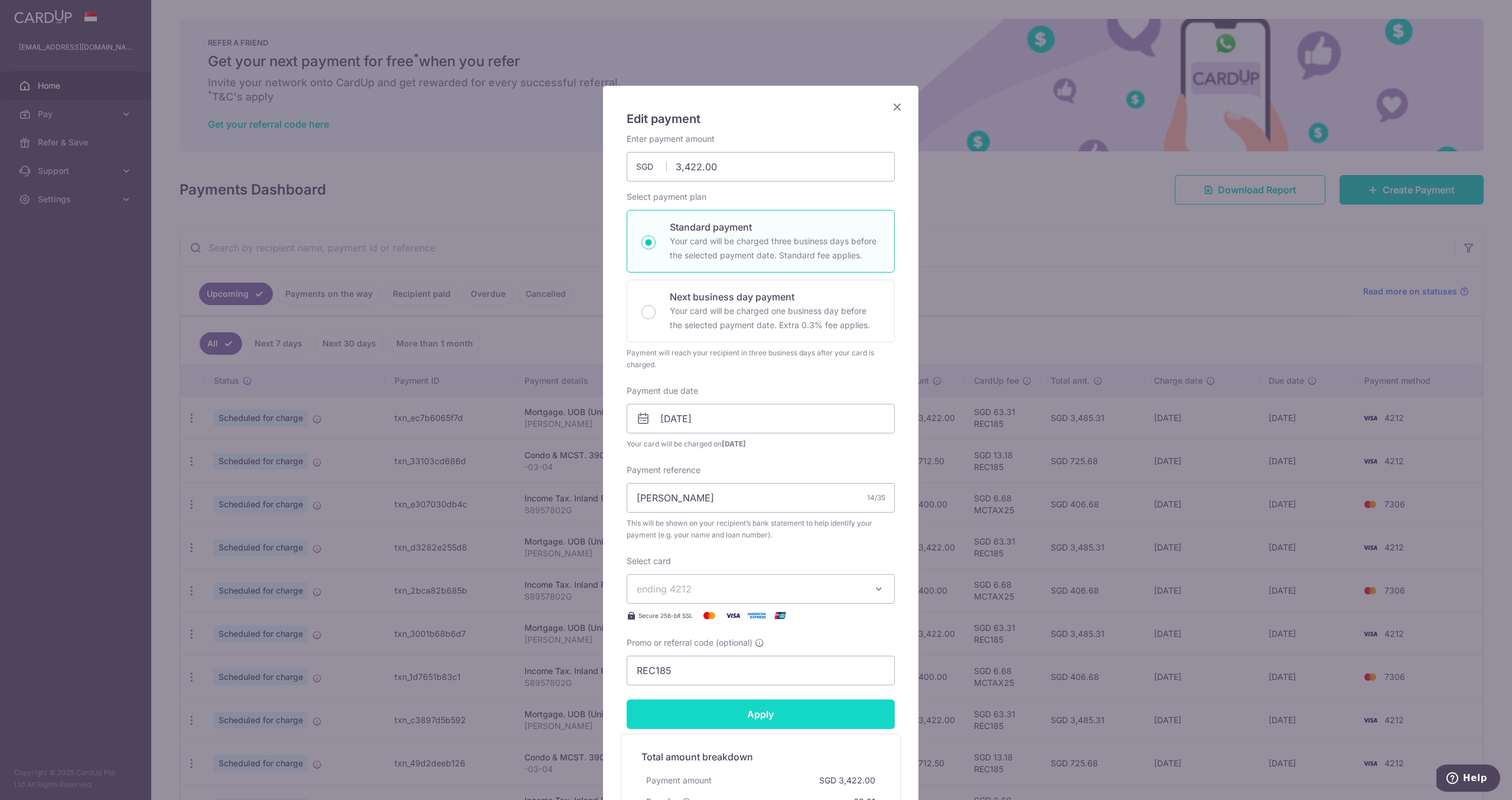
click at [822, 715] on input "Apply" at bounding box center [761, 714] width 268 height 30
type input "Successfully Applied"
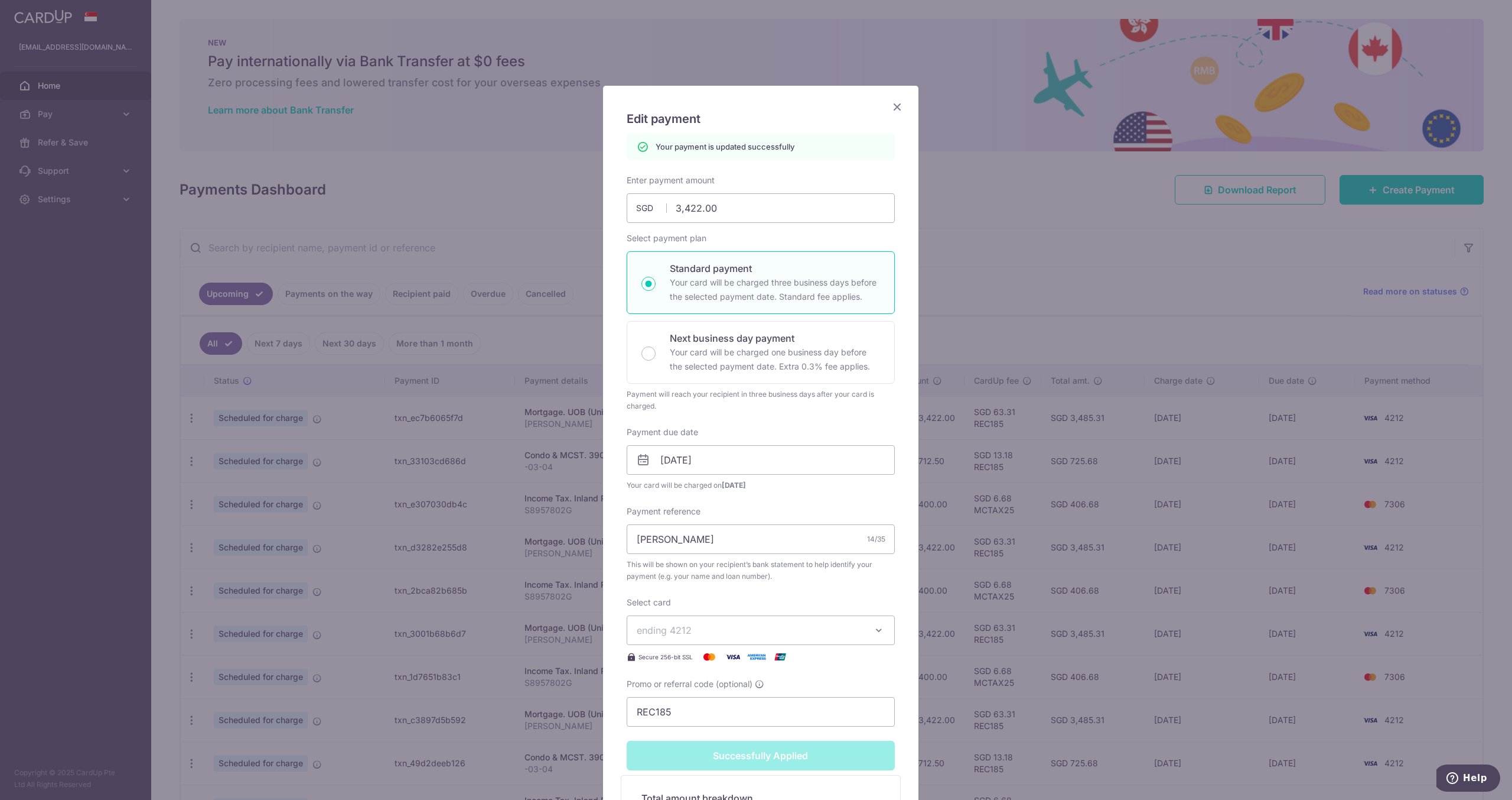
click at [894, 105] on icon "Close" at bounding box center [897, 106] width 14 height 15
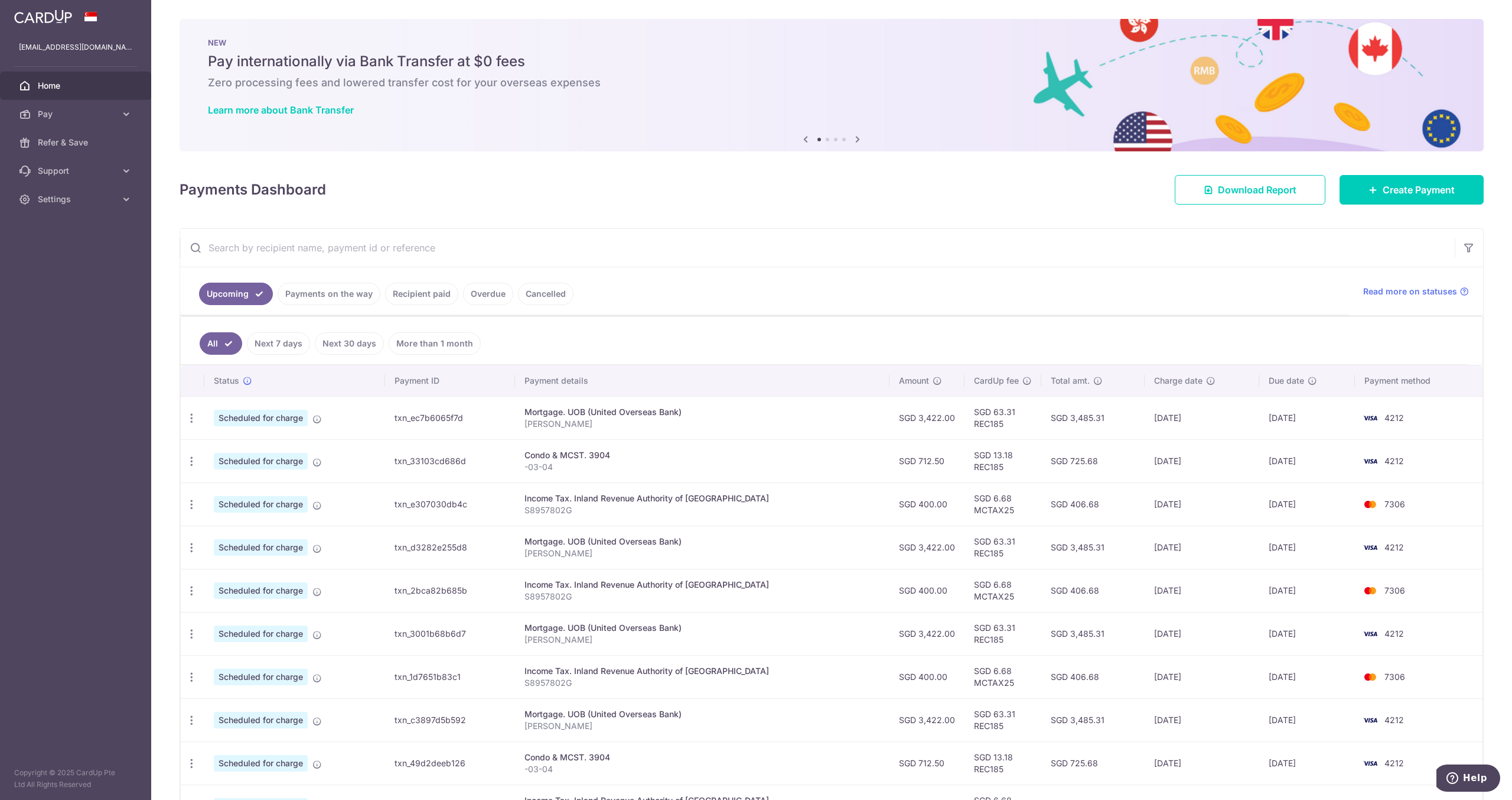
drag, startPoint x: 554, startPoint y: 403, endPoint x: 794, endPoint y: 431, distance: 241.6
click at [794, 431] on td "Mortgage. UOB (United Overseas Bank) CHEN HUAN TING" at bounding box center [702, 417] width 374 height 43
drag, startPoint x: 585, startPoint y: 536, endPoint x: 790, endPoint y: 551, distance: 205.5
click at [790, 551] on td "Mortgage. UOB (United Overseas Bank) CHEN HUAN TING" at bounding box center [702, 546] width 374 height 43
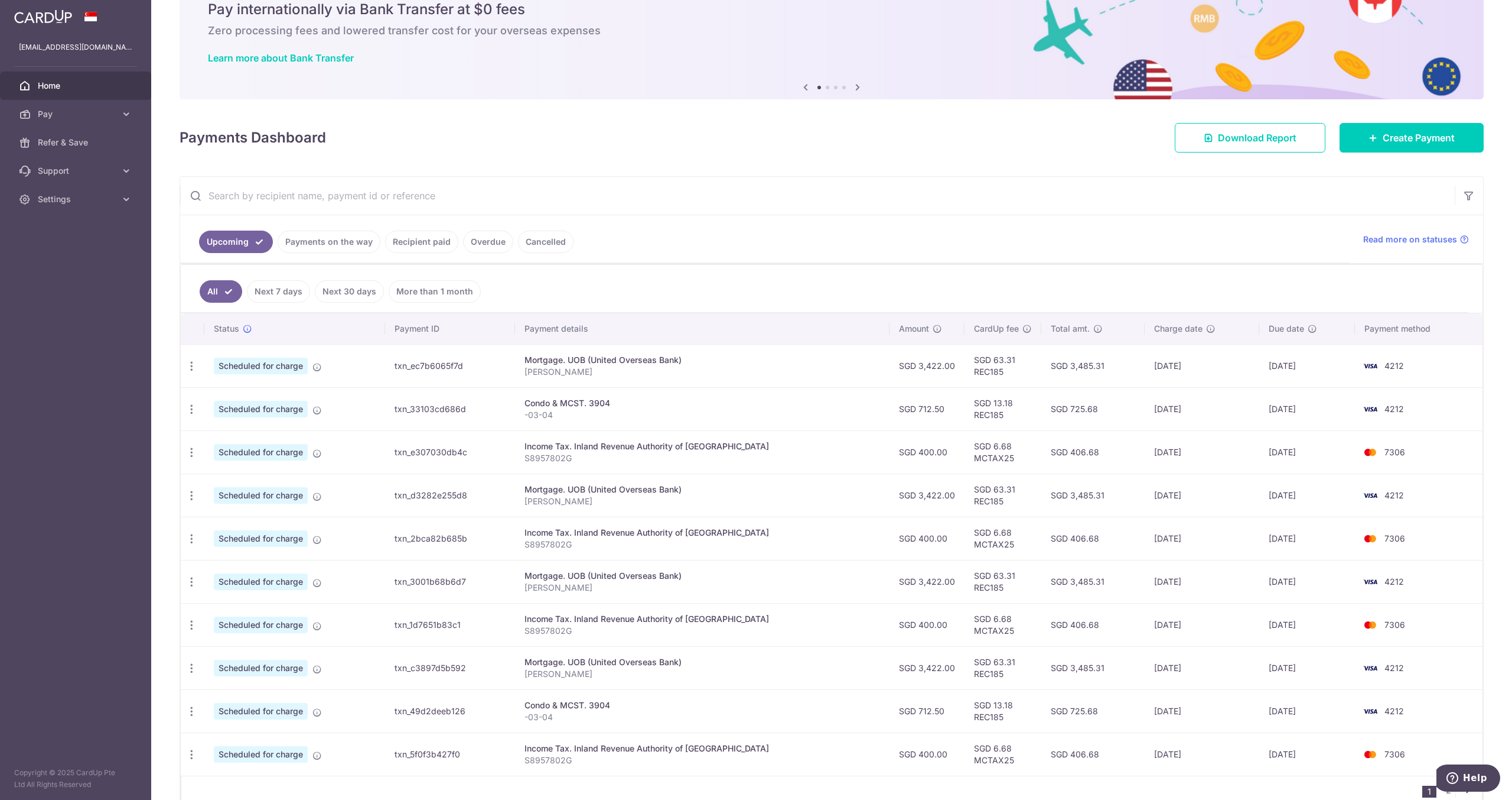
scroll to position [108, 0]
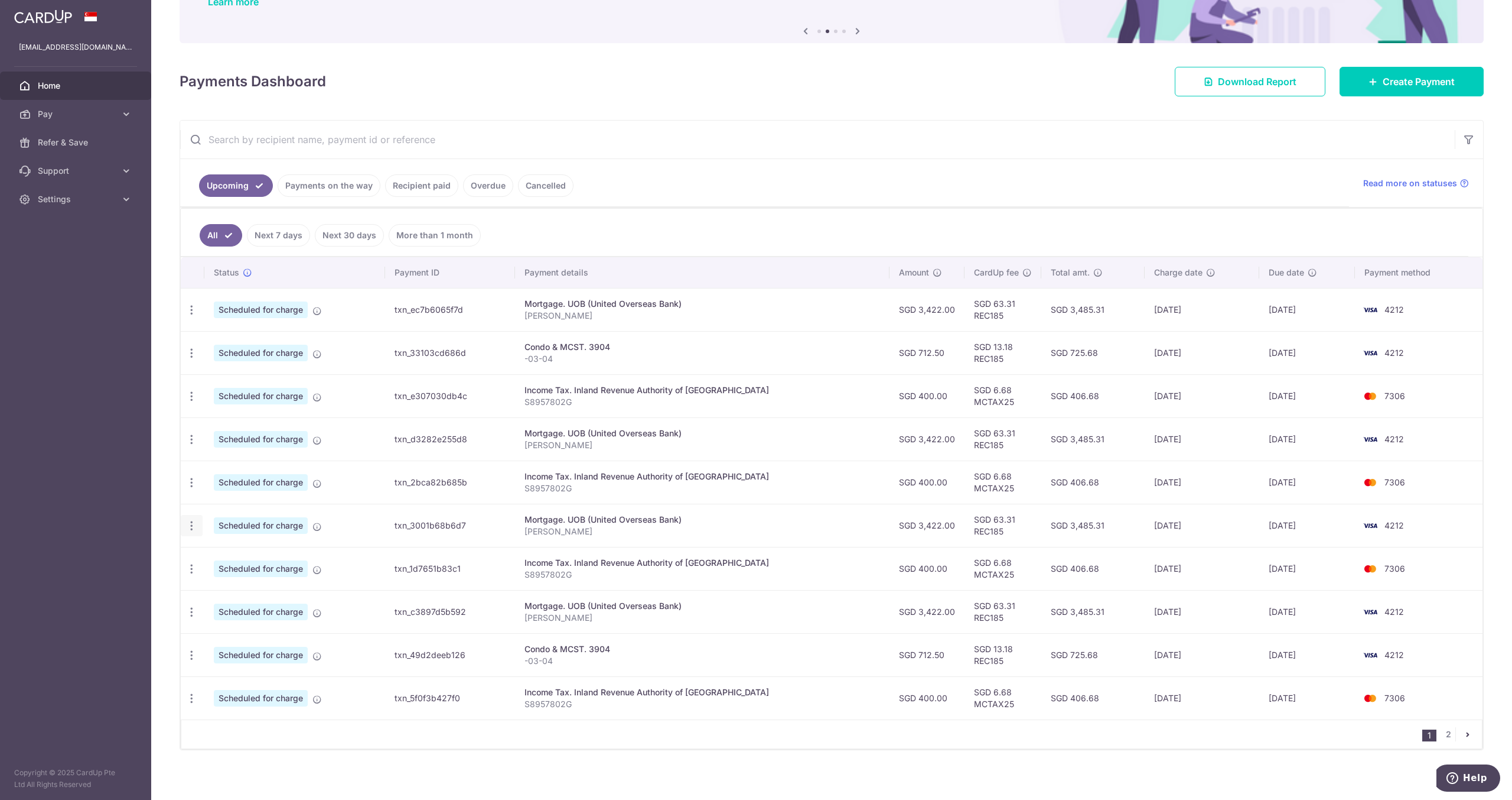
click at [190, 523] on icon "button" at bounding box center [192, 526] width 12 height 12
click at [248, 551] on span "Update payment" at bounding box center [254, 558] width 80 height 14
radio input "true"
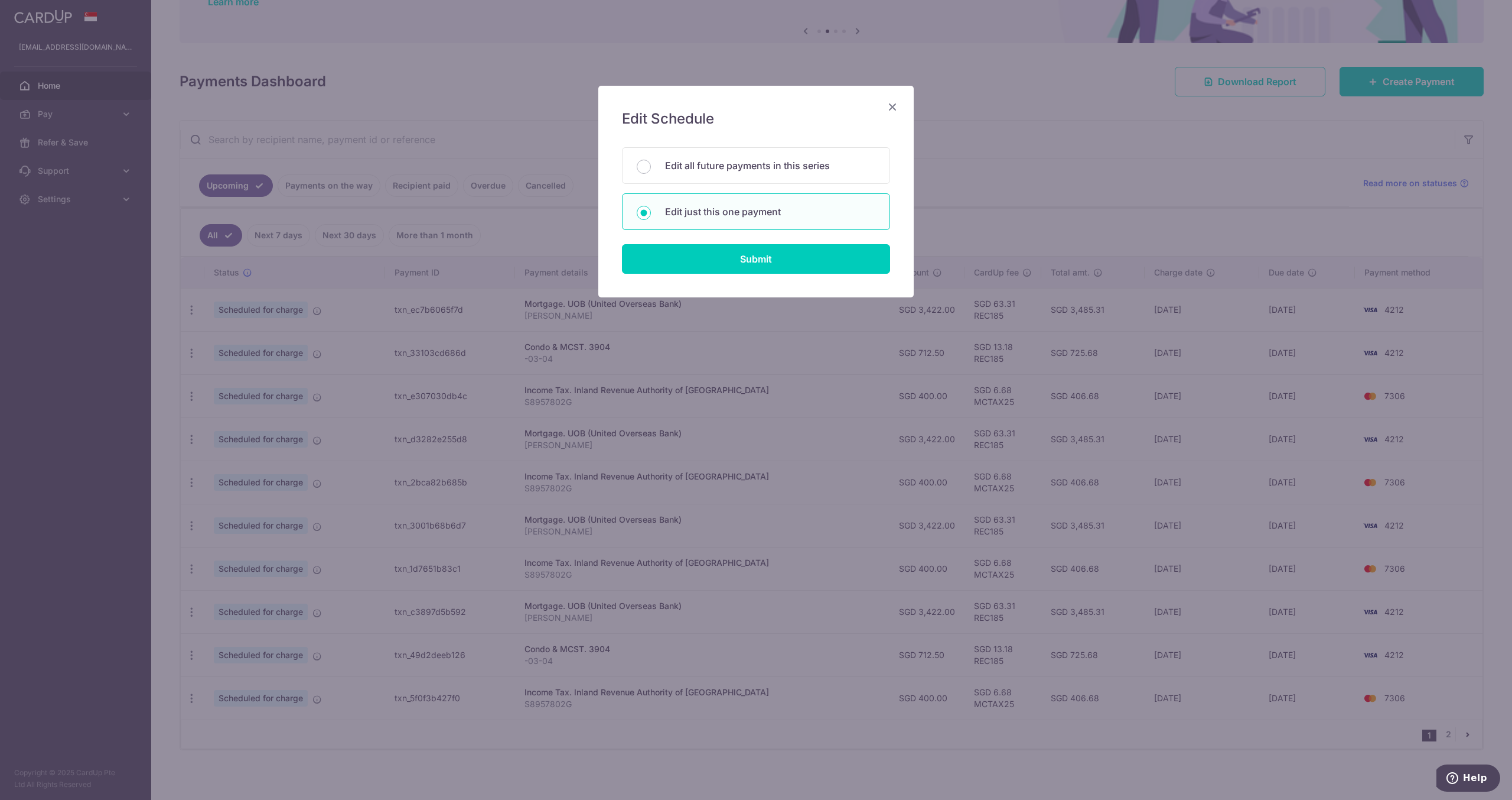
click at [728, 242] on form "You will be editing all 3 payments to UOB (United Overseas Bank) scheduled from…" at bounding box center [756, 211] width 268 height 126
click at [726, 250] on input "Submit" at bounding box center [756, 259] width 268 height 30
radio input "true"
type input "3,422.00"
type input "25/11/2025"
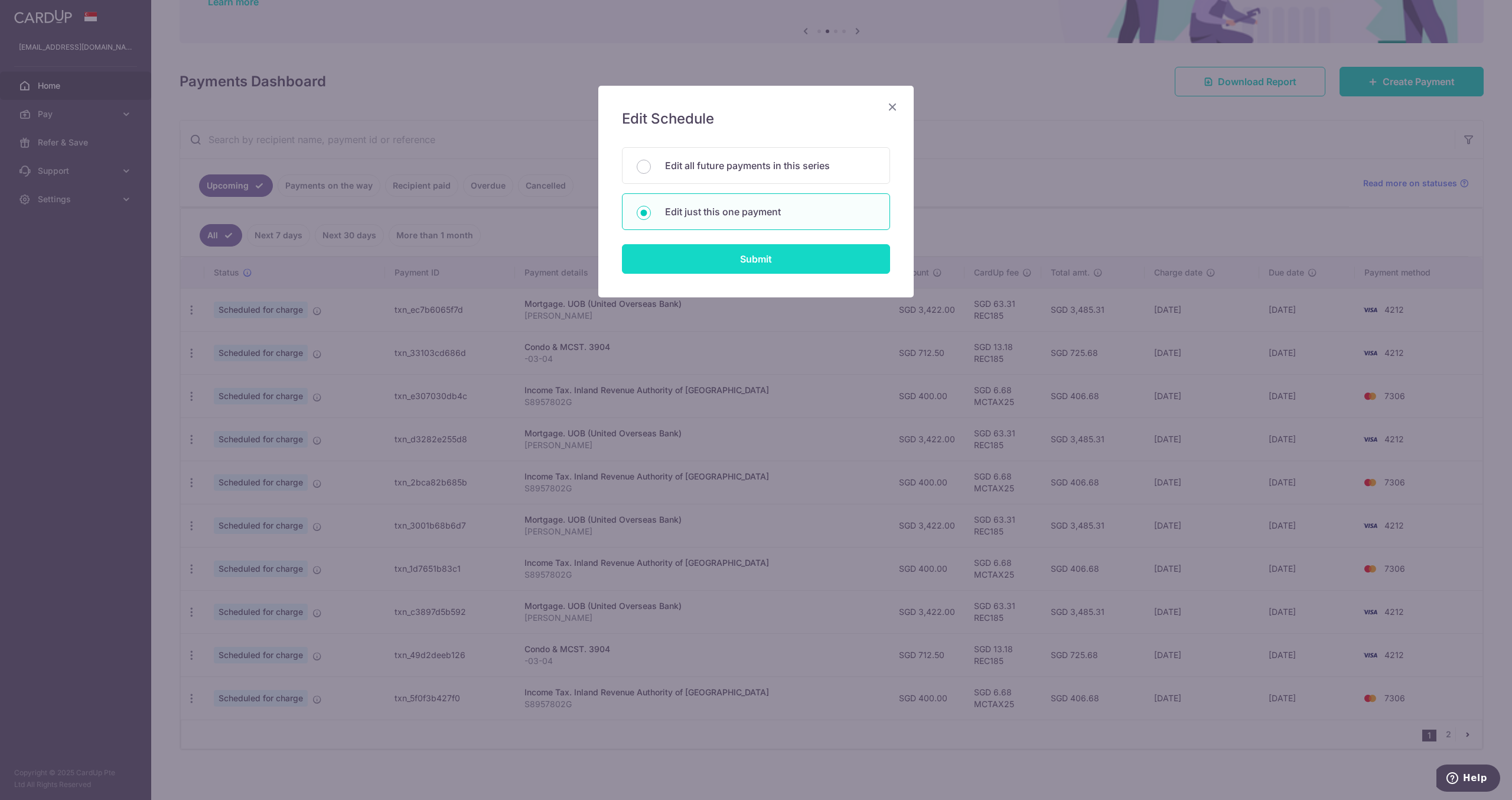
type input "CHEN HUAN TING"
type input "REC185"
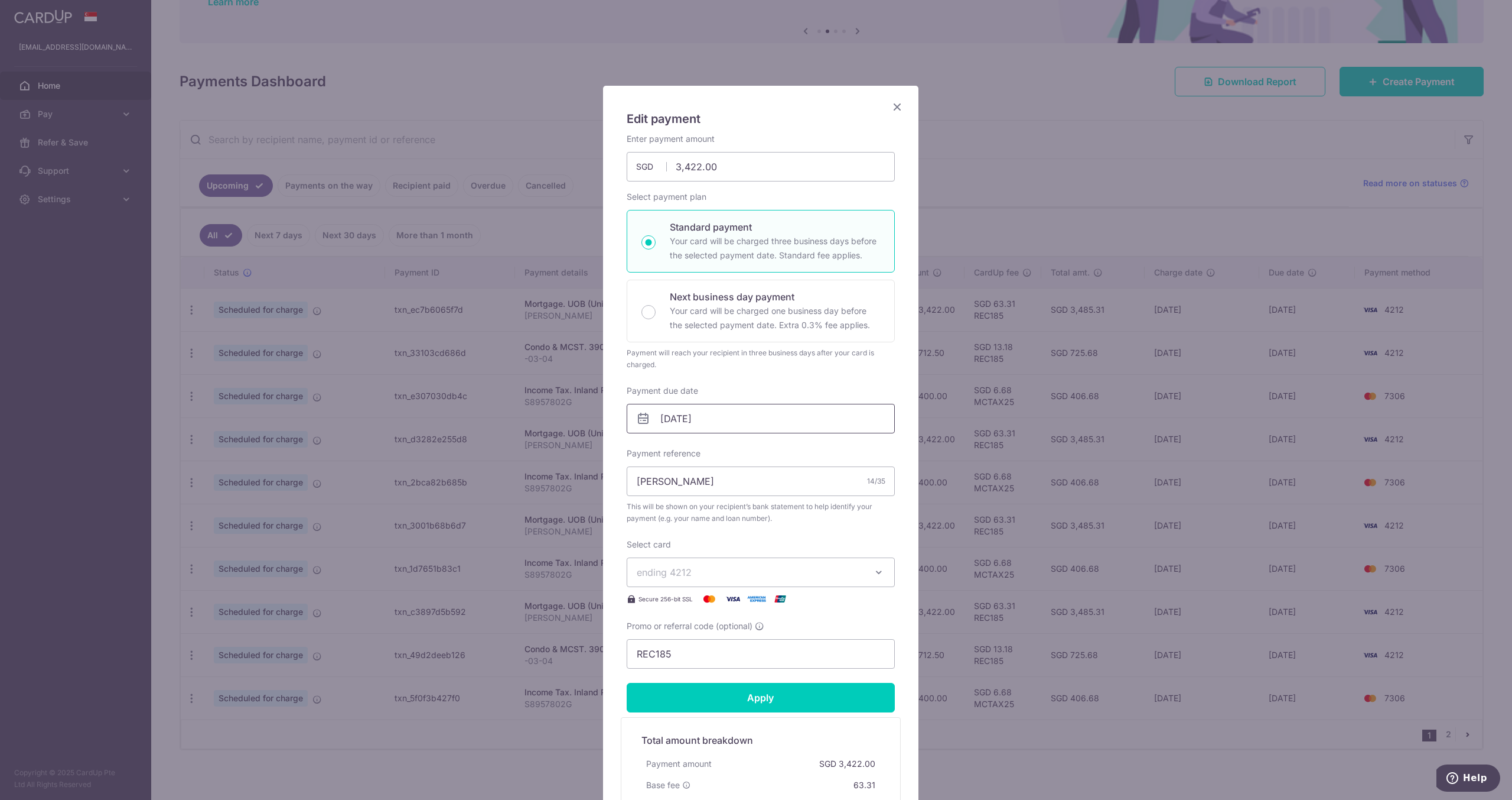
click at [733, 429] on input "25/11/2025" at bounding box center [761, 418] width 268 height 30
click at [700, 571] on link "18" at bounding box center [694, 572] width 19 height 19
type input "18/11/2025"
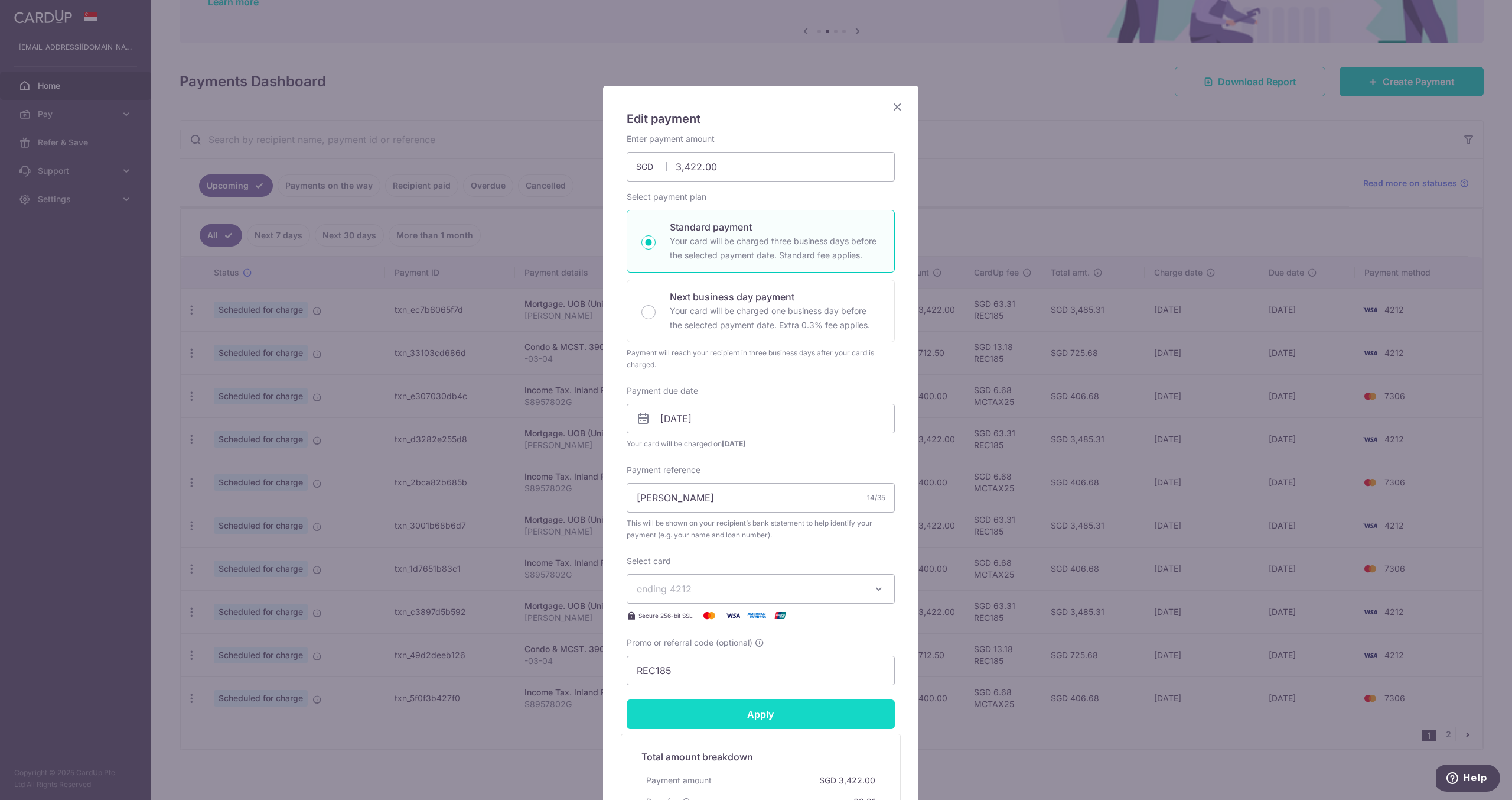
click at [755, 720] on input "Apply" at bounding box center [761, 714] width 268 height 30
type input "Successfully Applied"
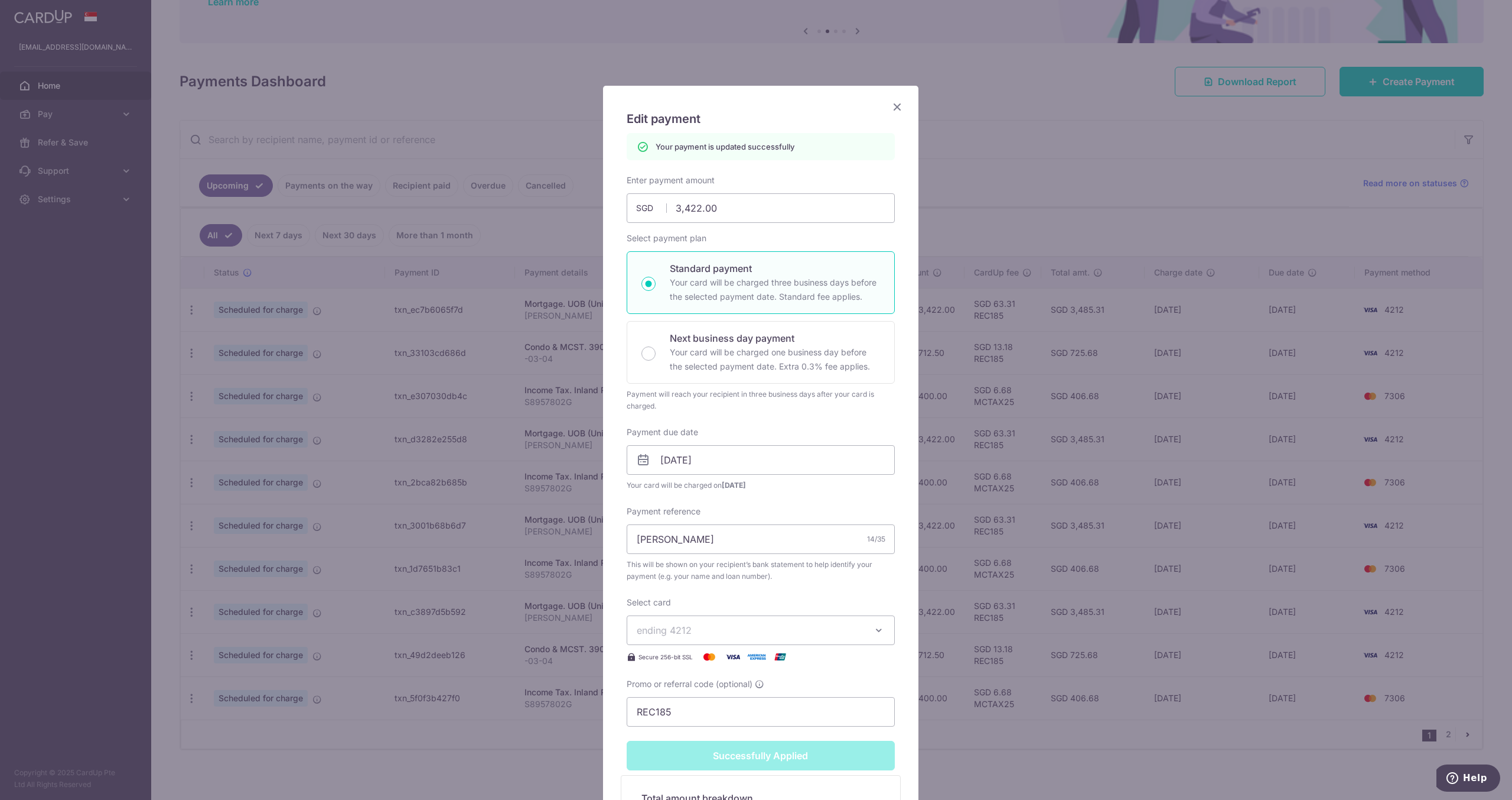
click at [896, 104] on icon "Close" at bounding box center [897, 106] width 14 height 15
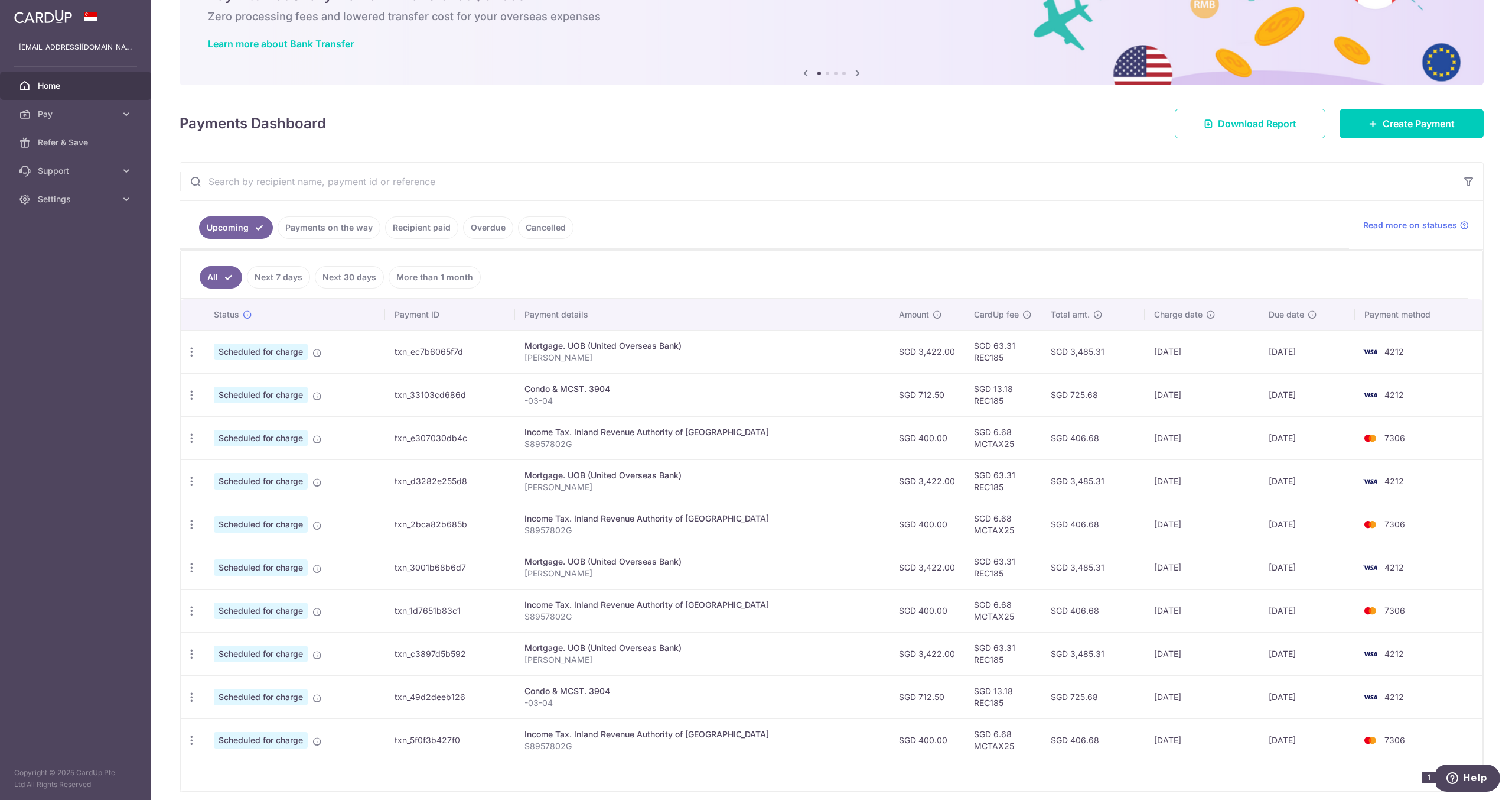
scroll to position [108, 0]
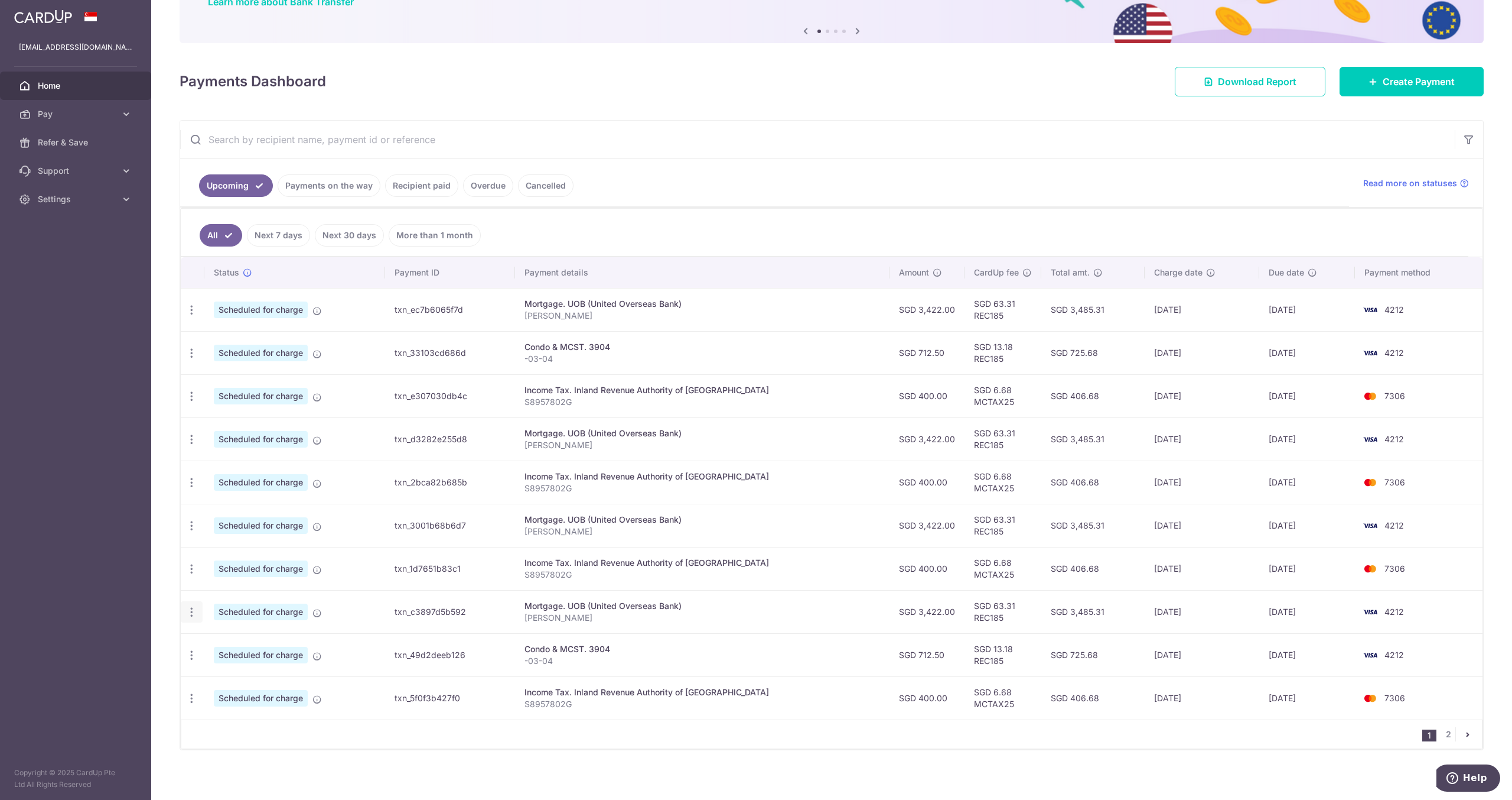
click at [190, 606] on icon "button" at bounding box center [192, 612] width 12 height 12
click at [244, 637] on span "Update payment" at bounding box center [254, 644] width 80 height 14
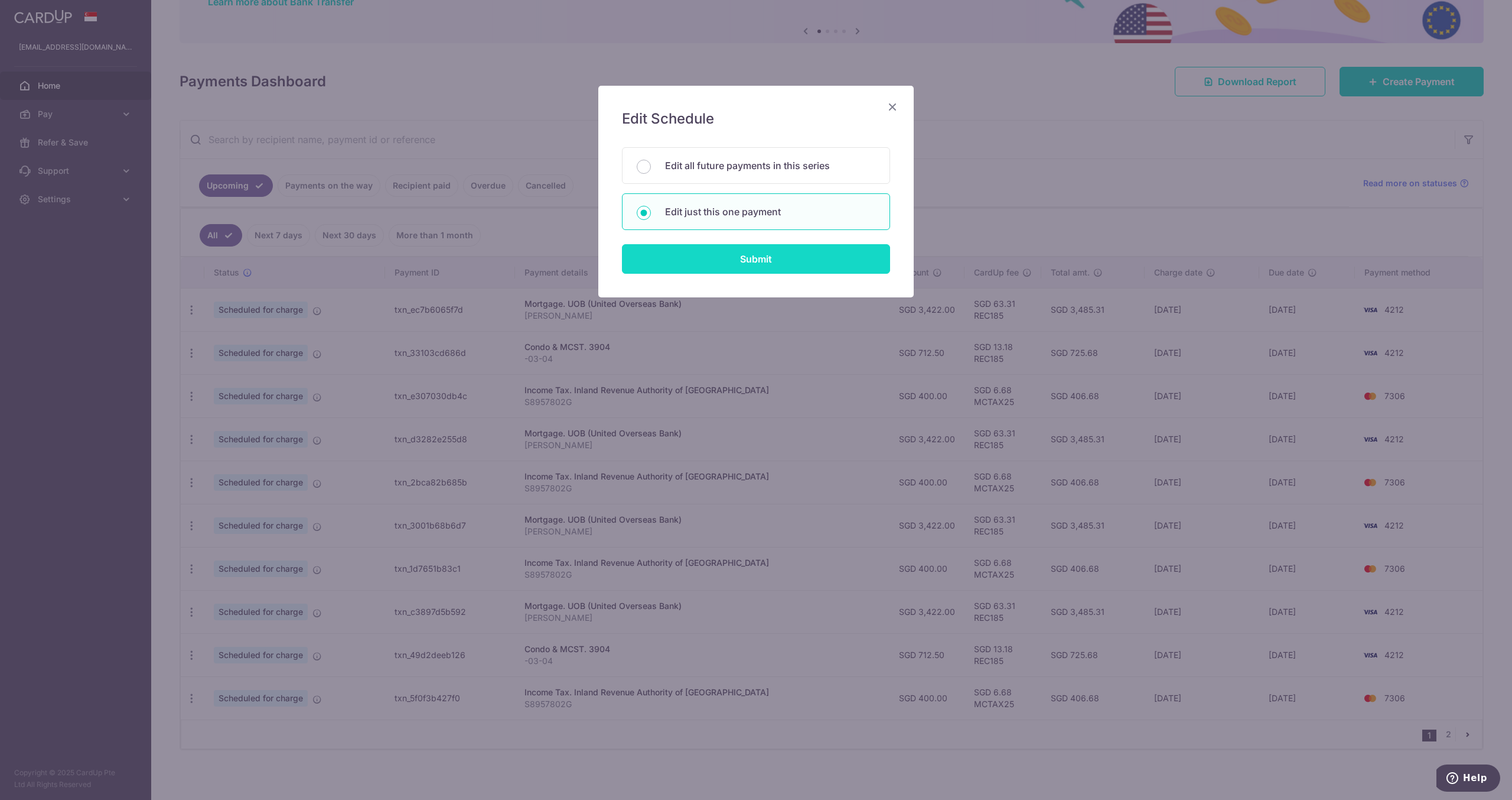
click at [762, 250] on input "Submit" at bounding box center [756, 259] width 268 height 30
radio input "true"
type input "3,422.00"
type input "[DATE]"
type input "[PERSON_NAME]"
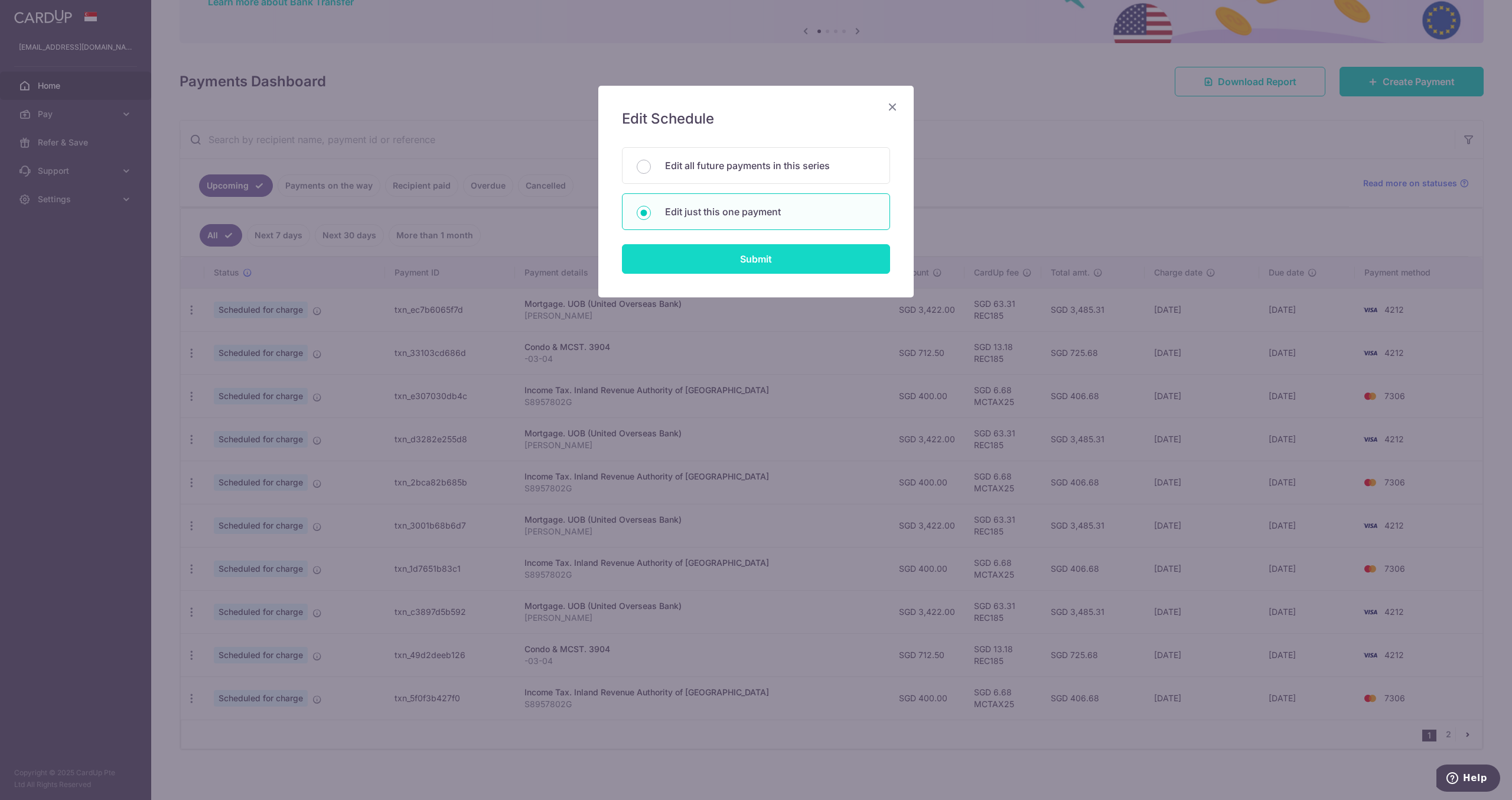
type input "REC185"
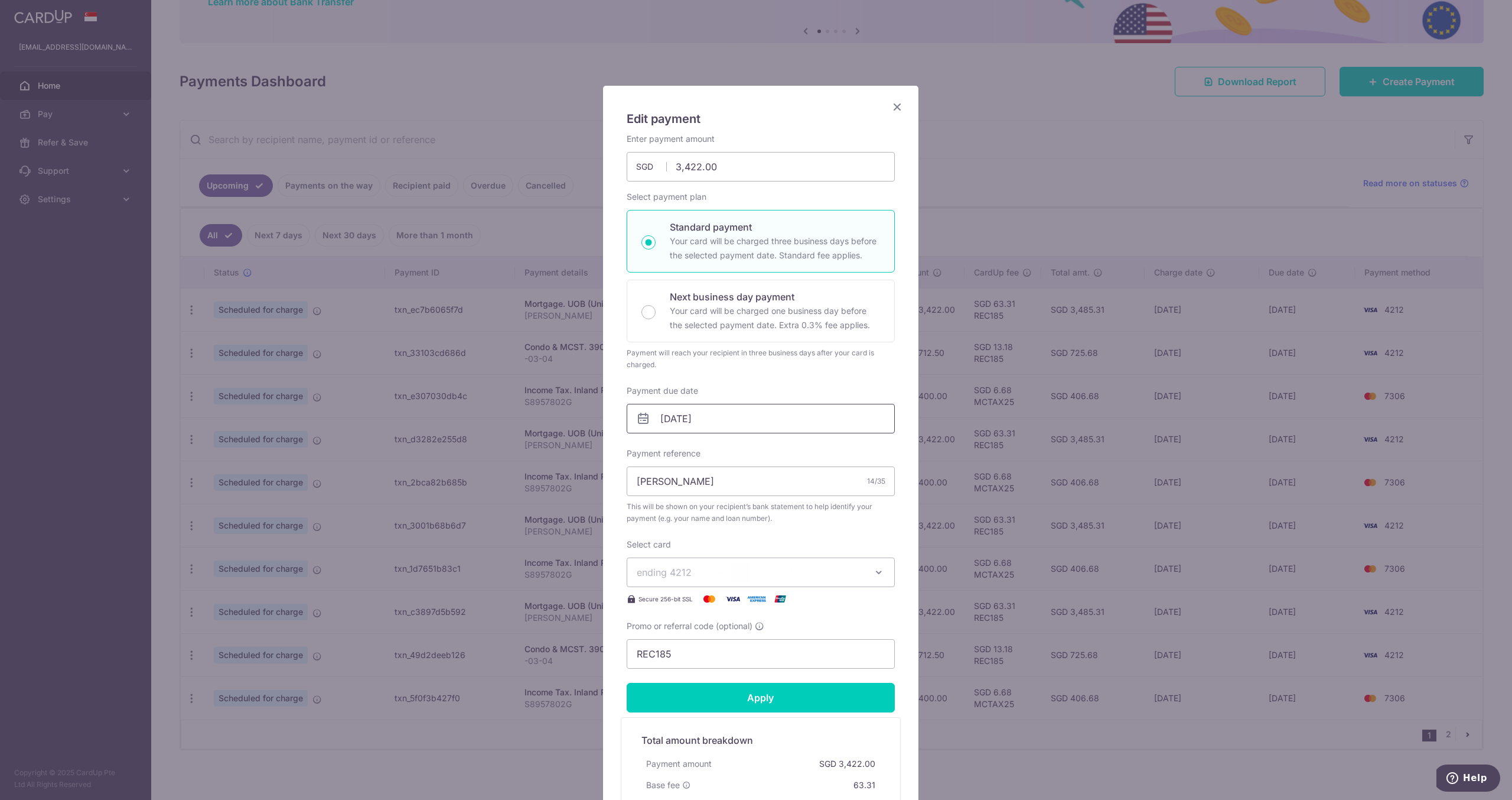
click at [776, 413] on input "25/12/2025" at bounding box center [761, 418] width 268 height 30
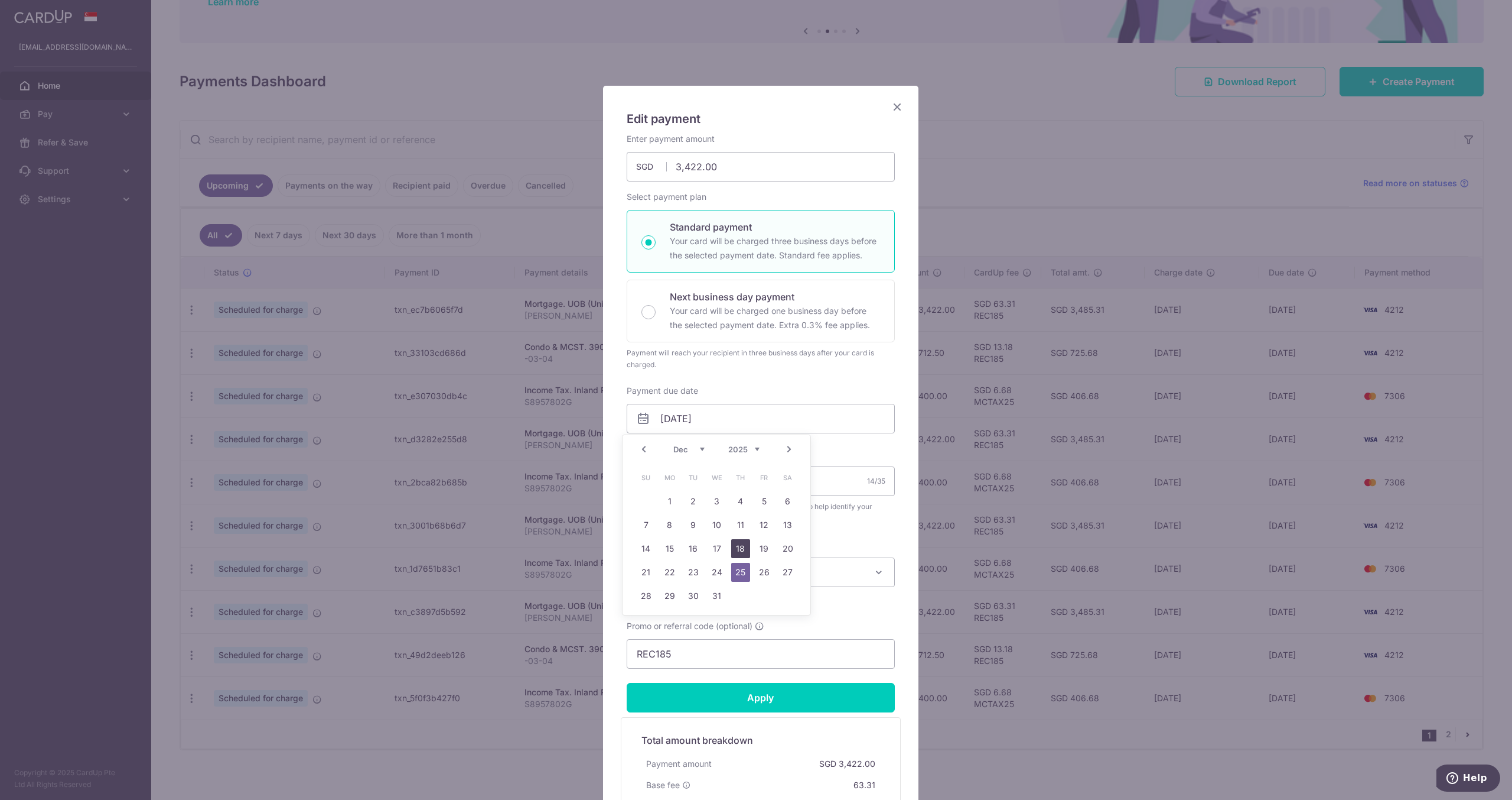
click at [736, 546] on link "18" at bounding box center [740, 549] width 19 height 19
type input "[DATE]"
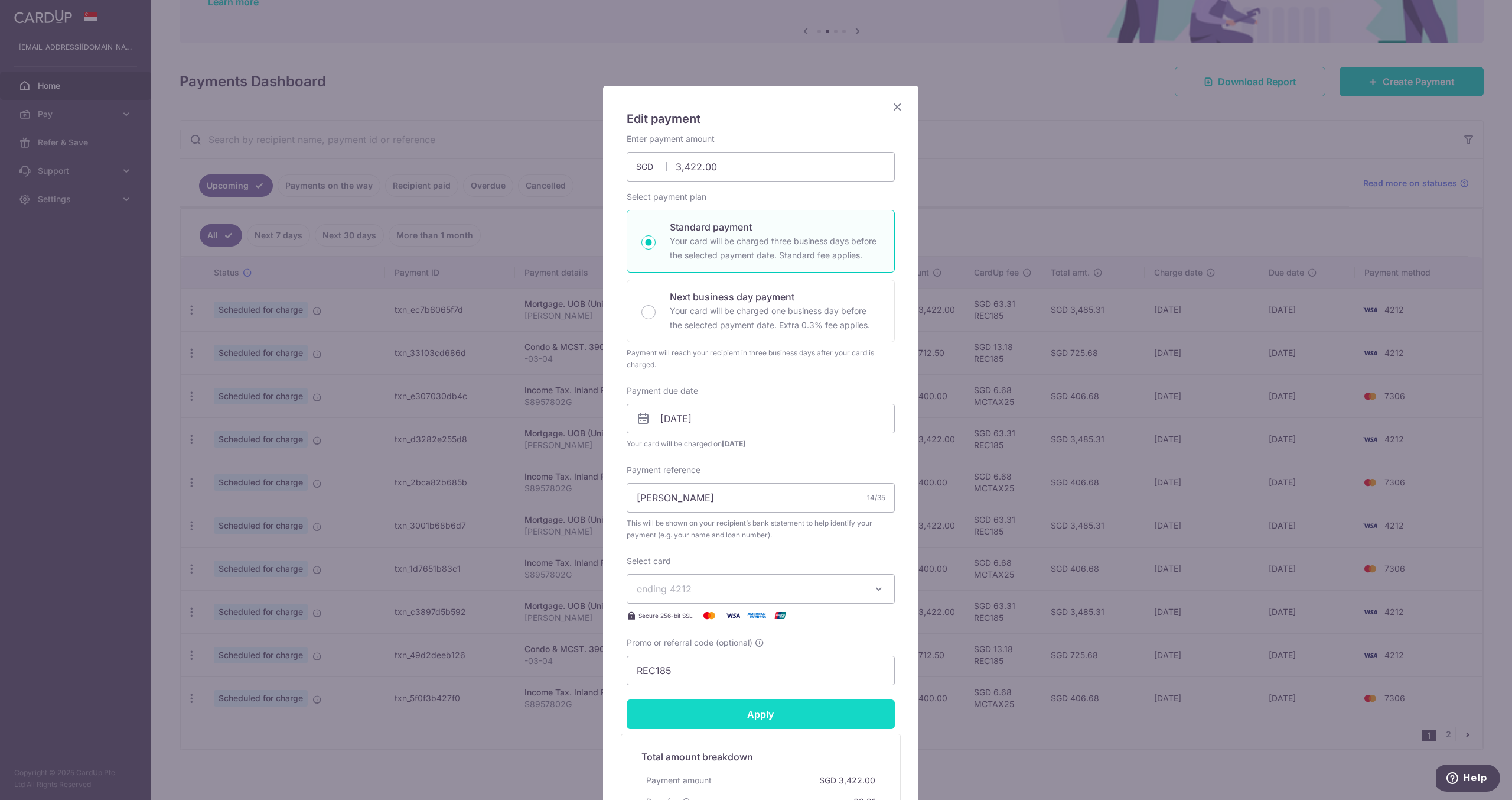
click at [800, 712] on input "Apply" at bounding box center [761, 714] width 268 height 30
type input "Successfully Applied"
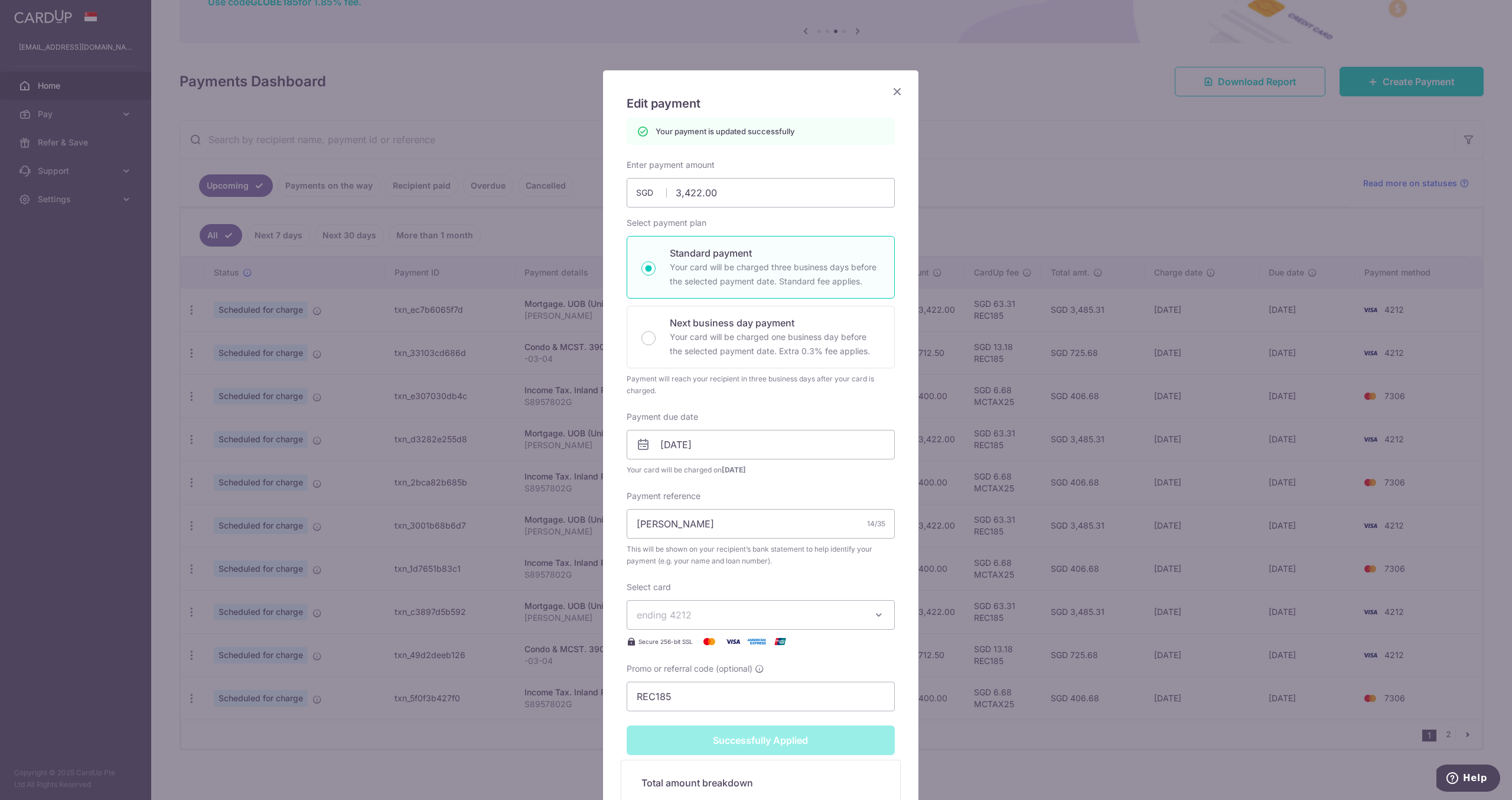
scroll to position [0, 0]
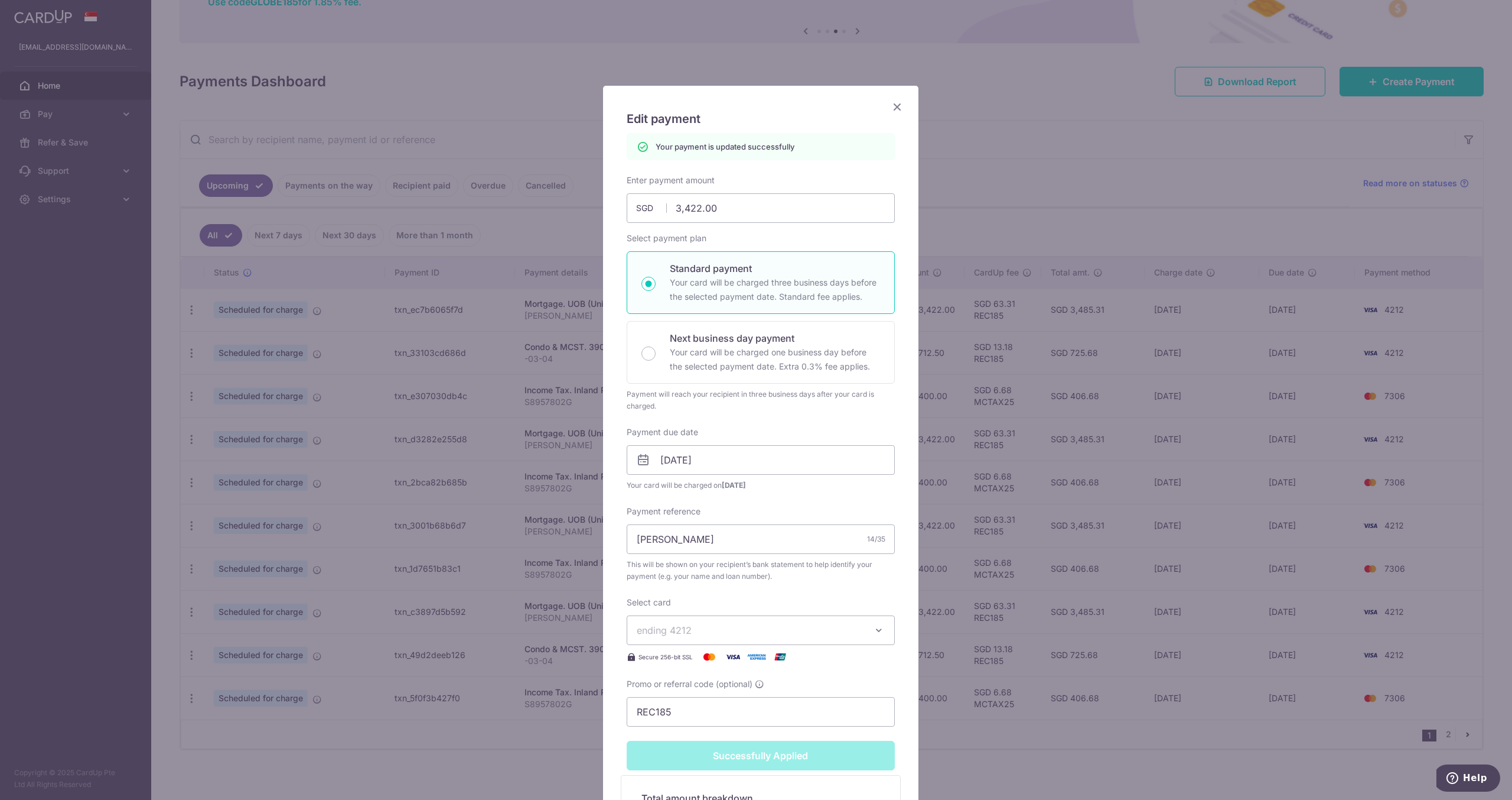
click at [890, 106] on icon "Close" at bounding box center [897, 106] width 14 height 15
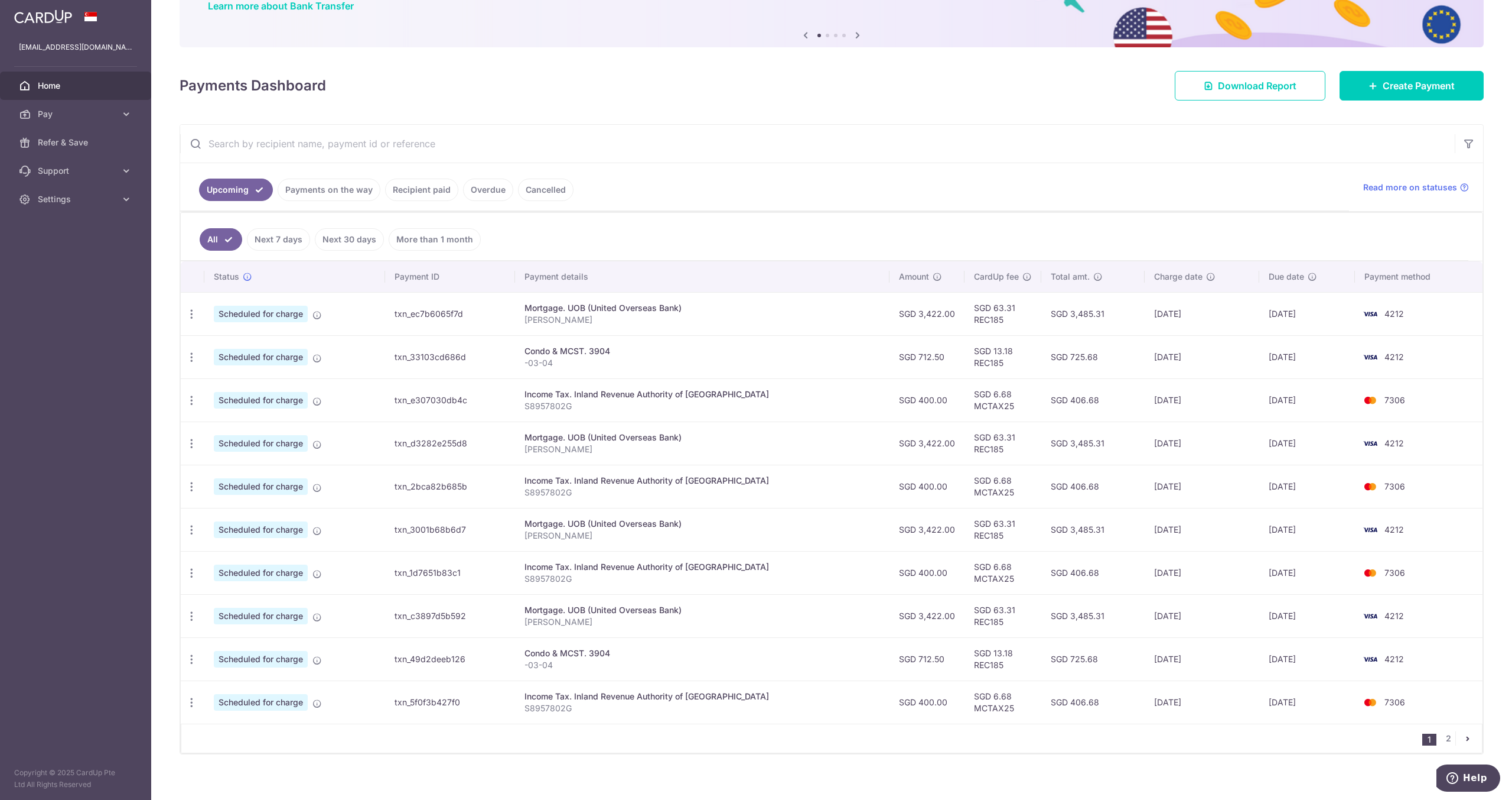
scroll to position [108, 0]
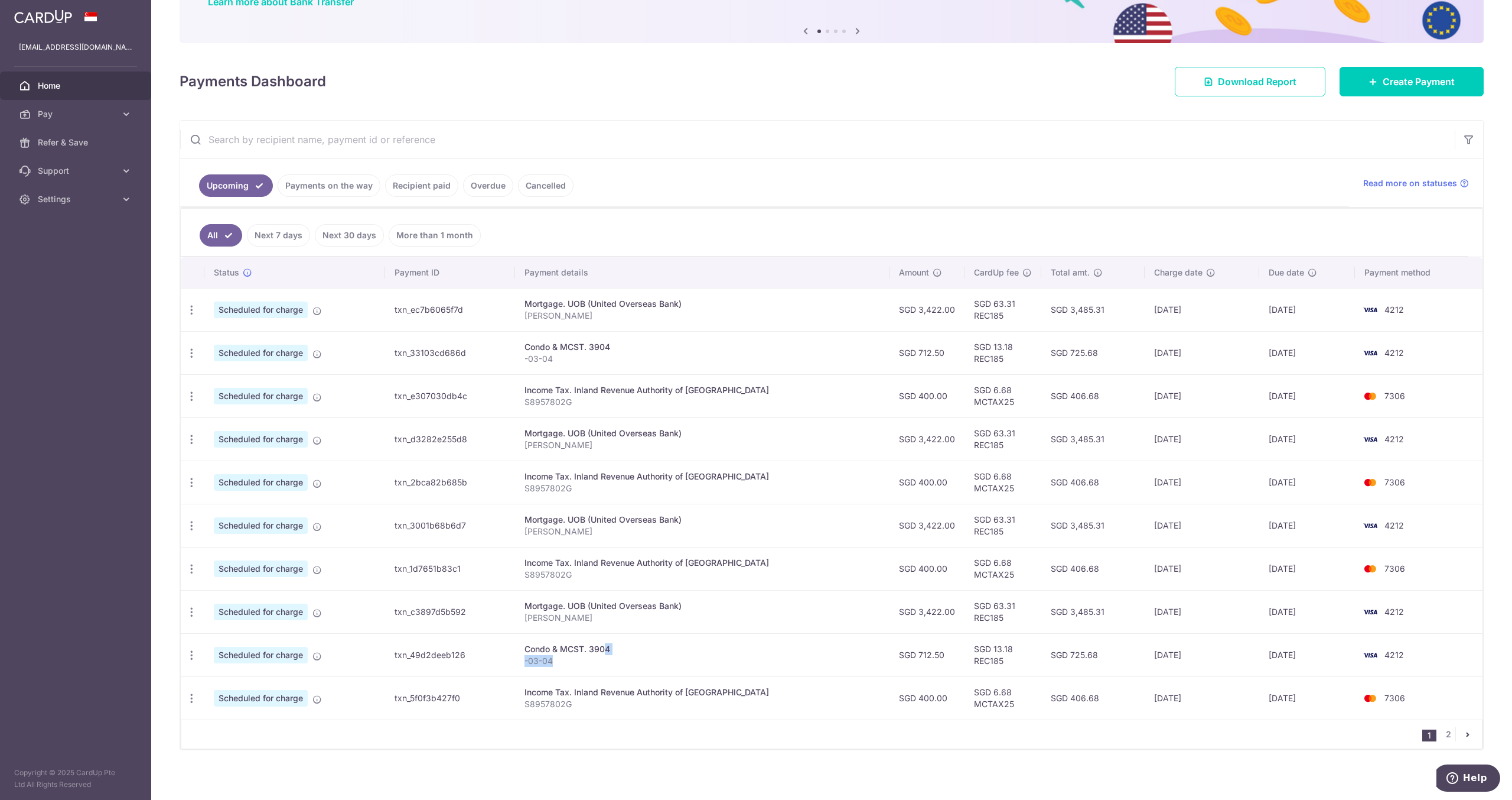
drag, startPoint x: 579, startPoint y: 644, endPoint x: 619, endPoint y: 655, distance: 41.5
click at [619, 655] on td "Condo & MCST. [DATE]" at bounding box center [702, 654] width 374 height 43
click at [619, 655] on p "-03-04" at bounding box center [702, 660] width 356 height 12
drag, startPoint x: 578, startPoint y: 643, endPoint x: 585, endPoint y: 656, distance: 14.8
click at [585, 656] on td "Condo & MCST. [DATE]" at bounding box center [702, 654] width 374 height 43
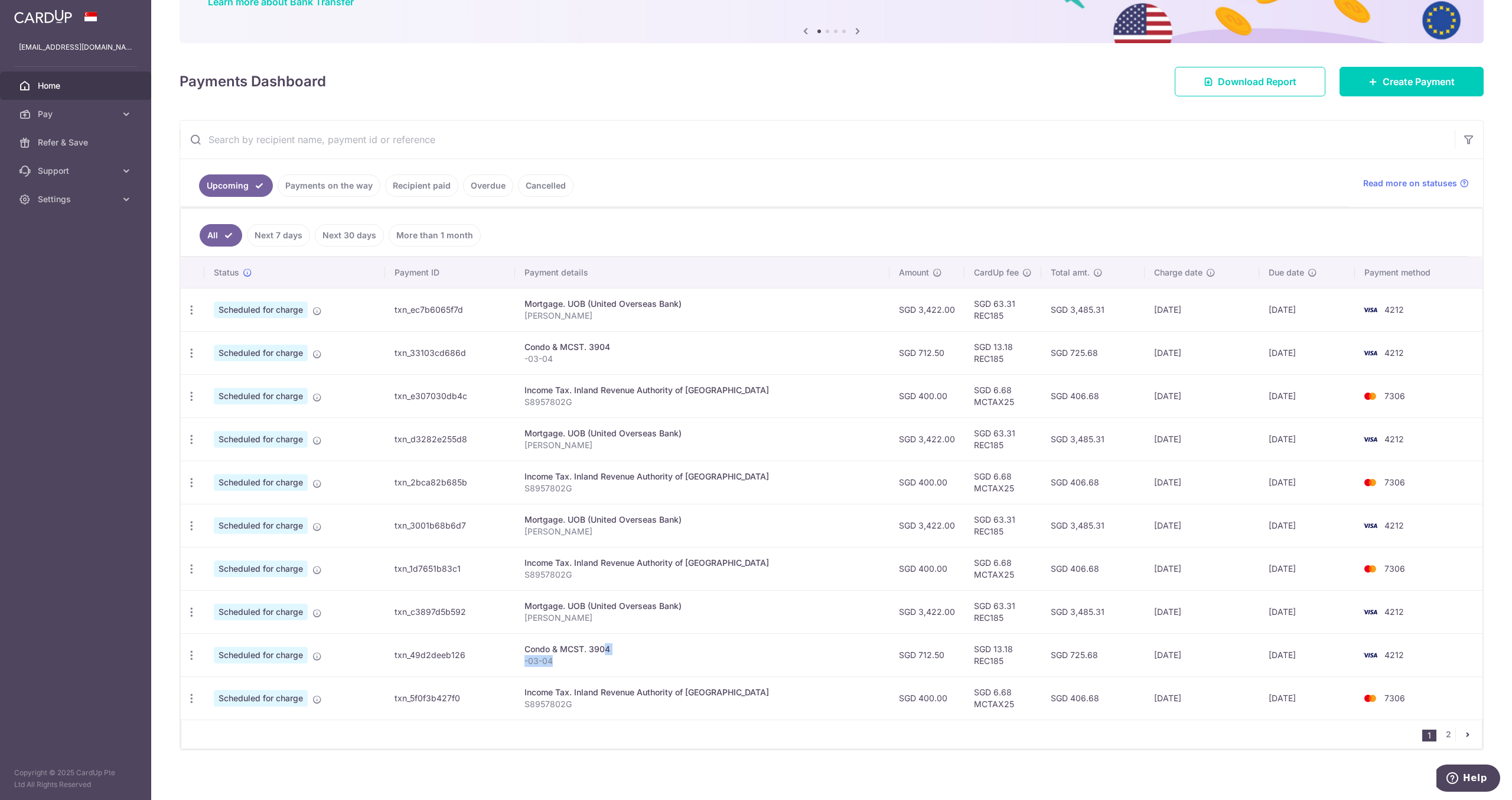
click at [585, 656] on p "-03-04" at bounding box center [702, 660] width 356 height 12
drag, startPoint x: 577, startPoint y: 642, endPoint x: 600, endPoint y: 664, distance: 31.8
click at [600, 664] on td "Condo & MCST. 3904 -03-04" at bounding box center [702, 654] width 374 height 43
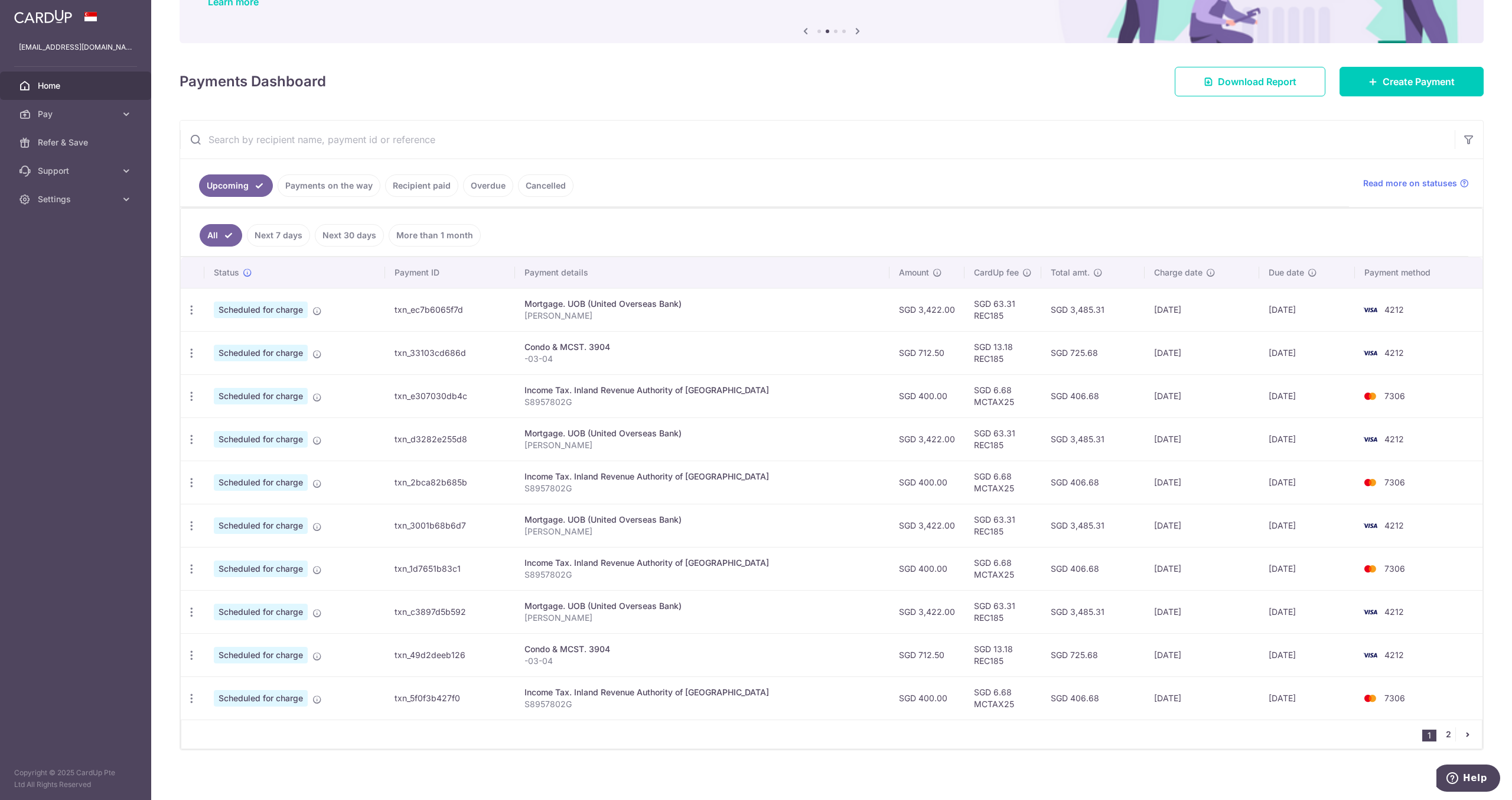
click at [1444, 731] on link "2" at bounding box center [1449, 734] width 14 height 14
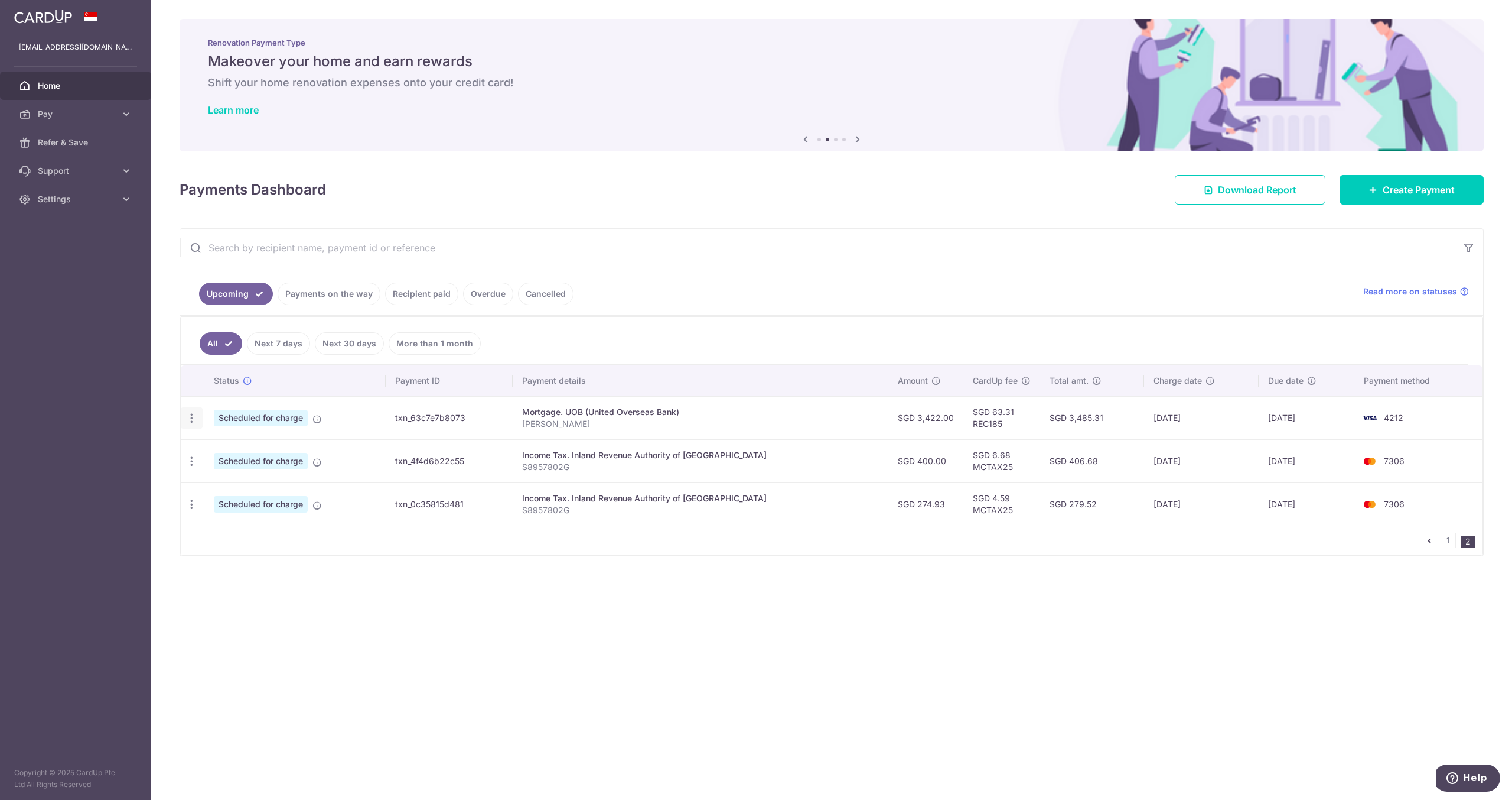
click at [183, 415] on div "Update payment Cancel payment" at bounding box center [192, 418] width 22 height 22
click at [191, 418] on icon "button" at bounding box center [192, 418] width 12 height 12
click at [213, 444] on link "Update payment" at bounding box center [242, 450] width 122 height 28
radio input "true"
type input "3,422.00"
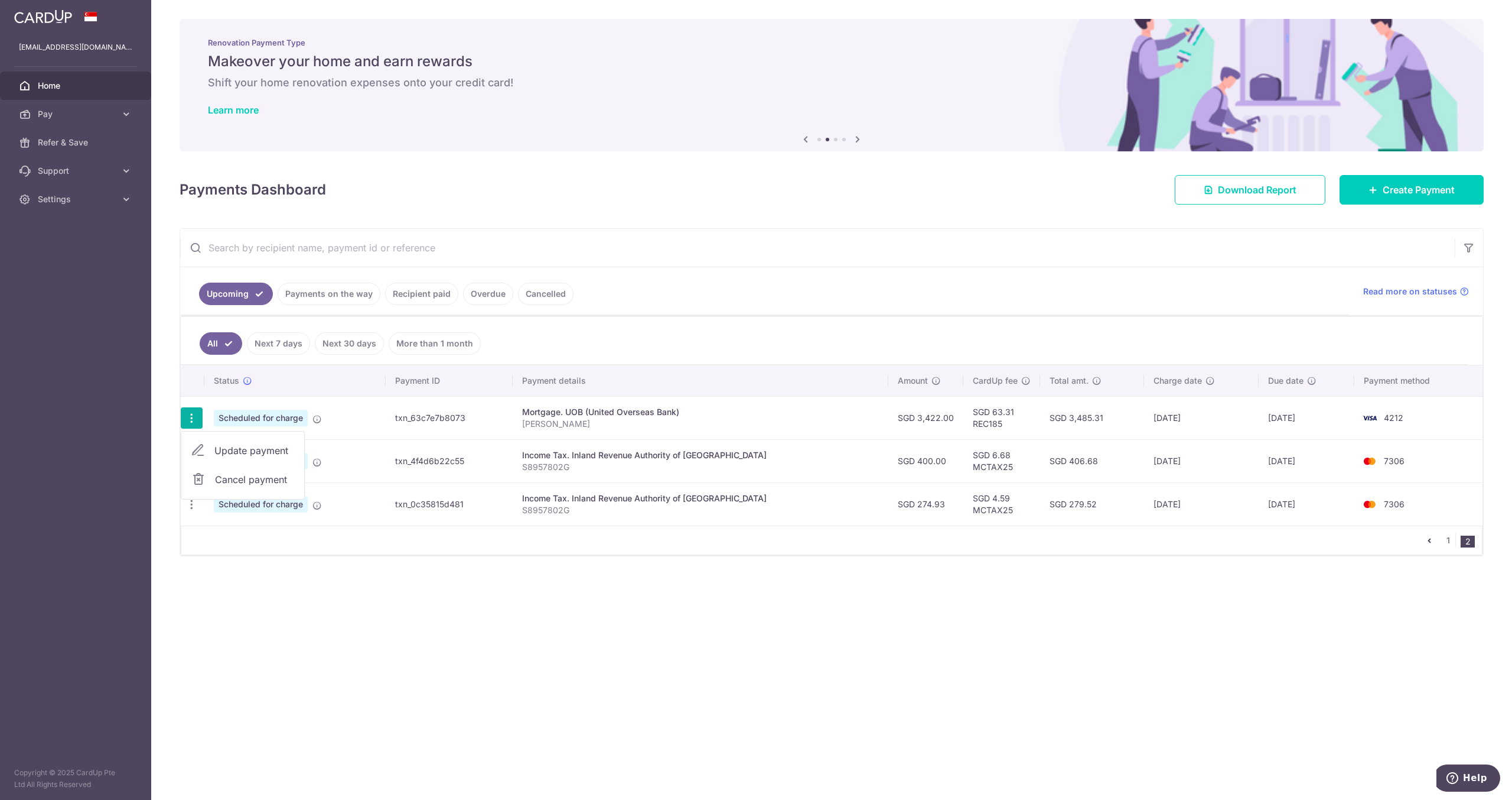
type input "25/01/2026"
type input "[PERSON_NAME]"
type input "REC185"
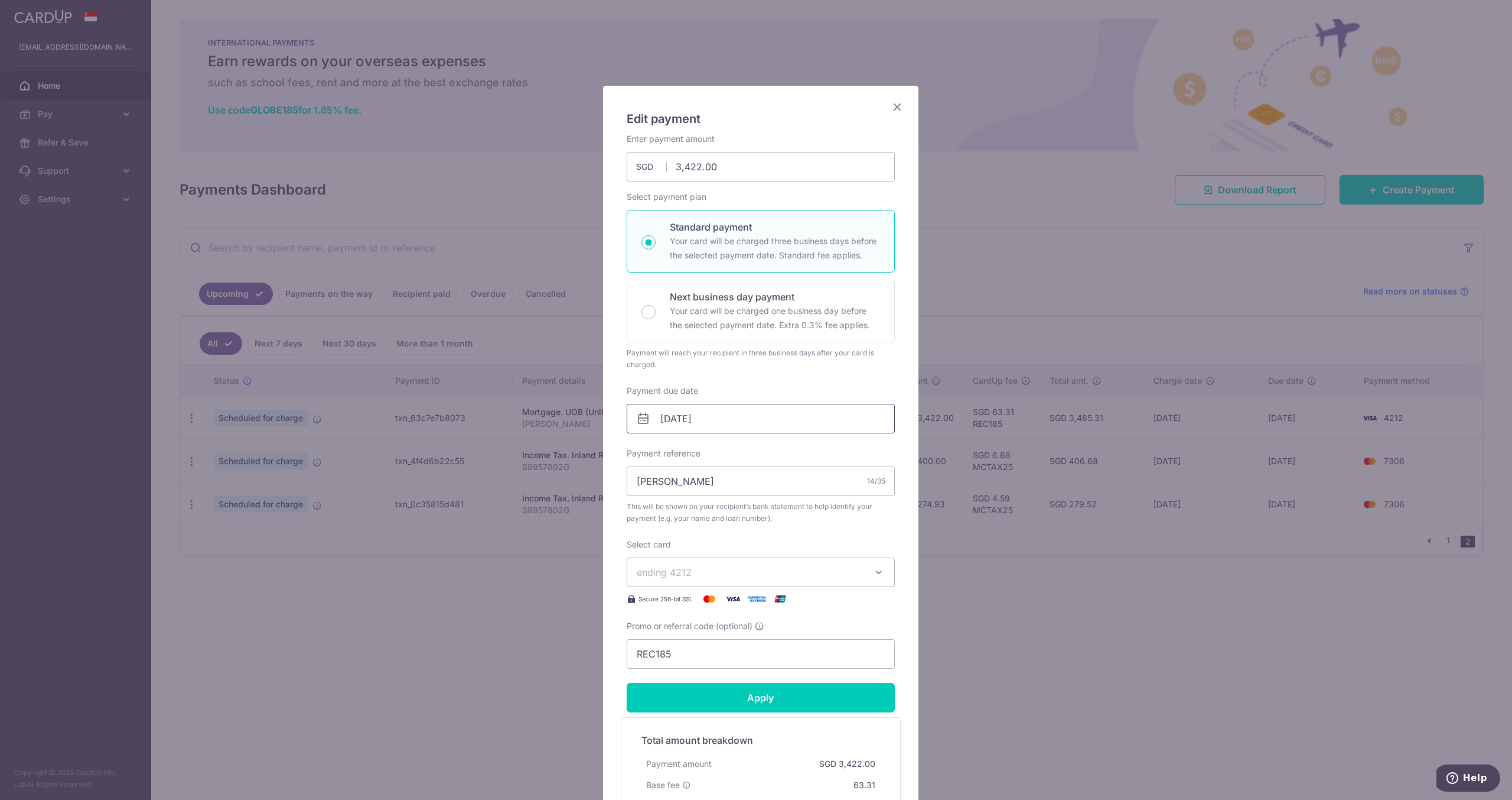
click at [715, 428] on input "25/01/2026" at bounding box center [761, 418] width 268 height 30
click at [648, 574] on link "18" at bounding box center [646, 572] width 19 height 19
type input "[DATE]"
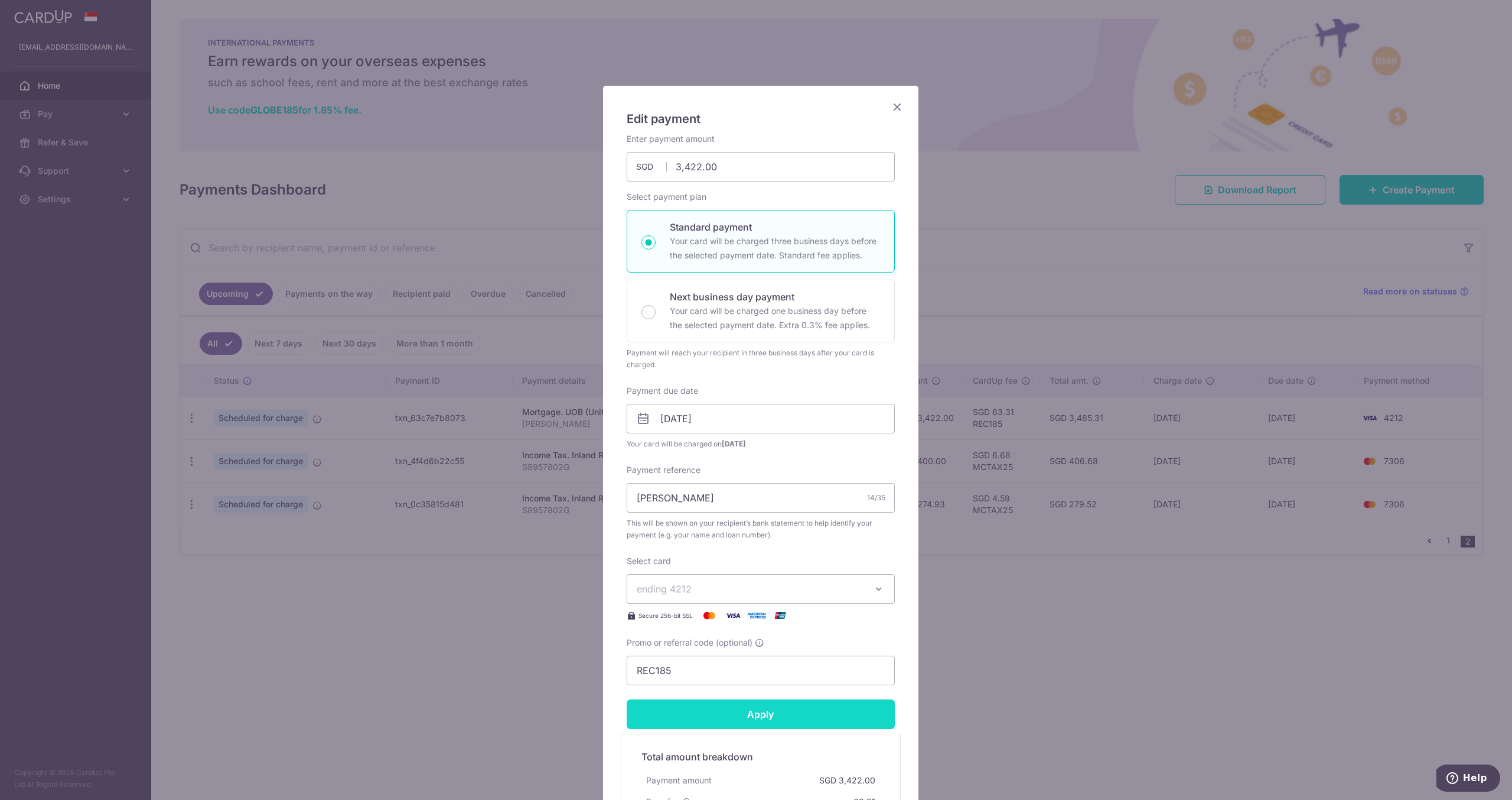
click at [799, 706] on input "Apply" at bounding box center [761, 714] width 268 height 30
type input "Successfully Applied"
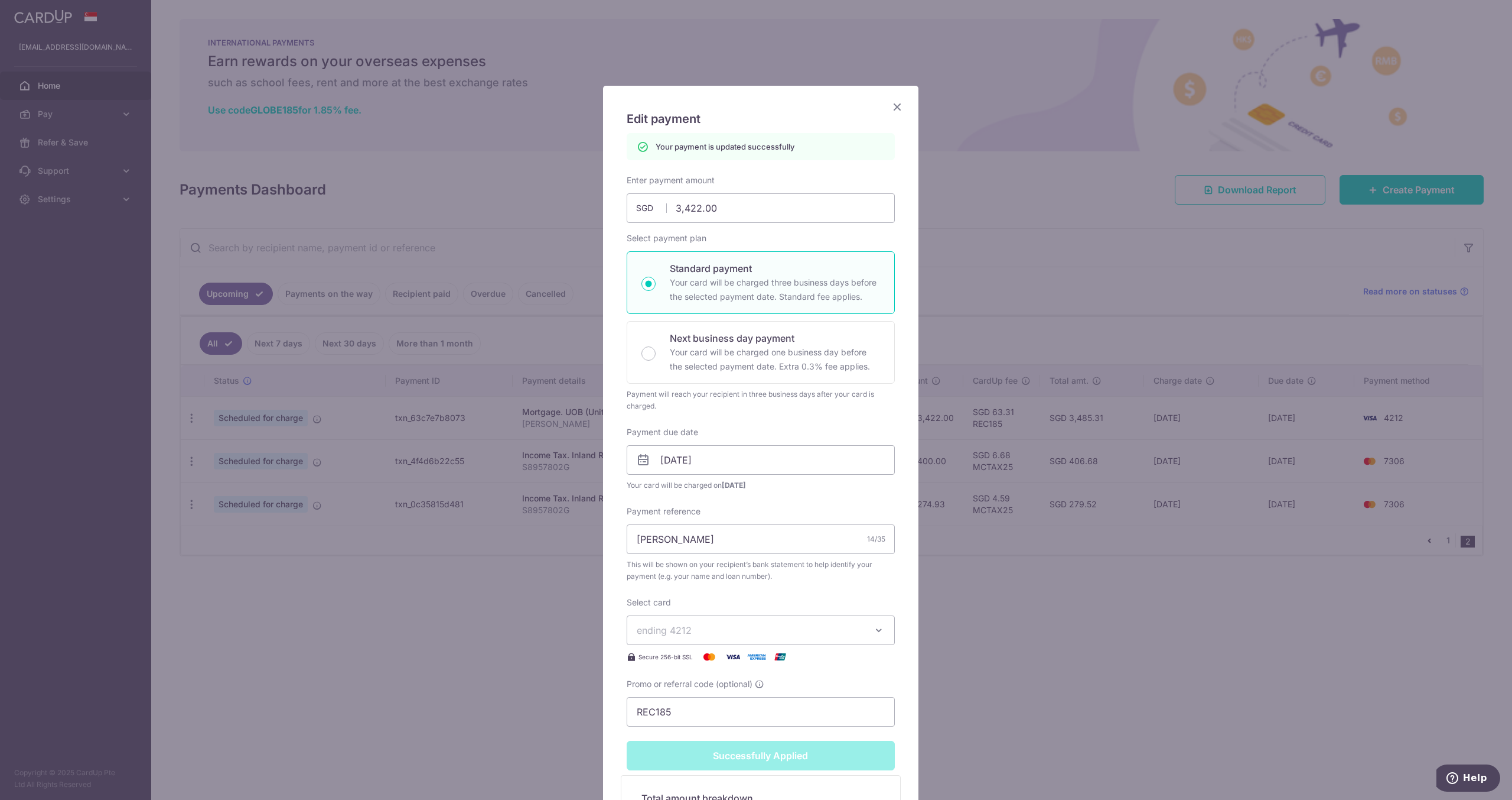
click at [892, 108] on icon "Close" at bounding box center [897, 106] width 14 height 15
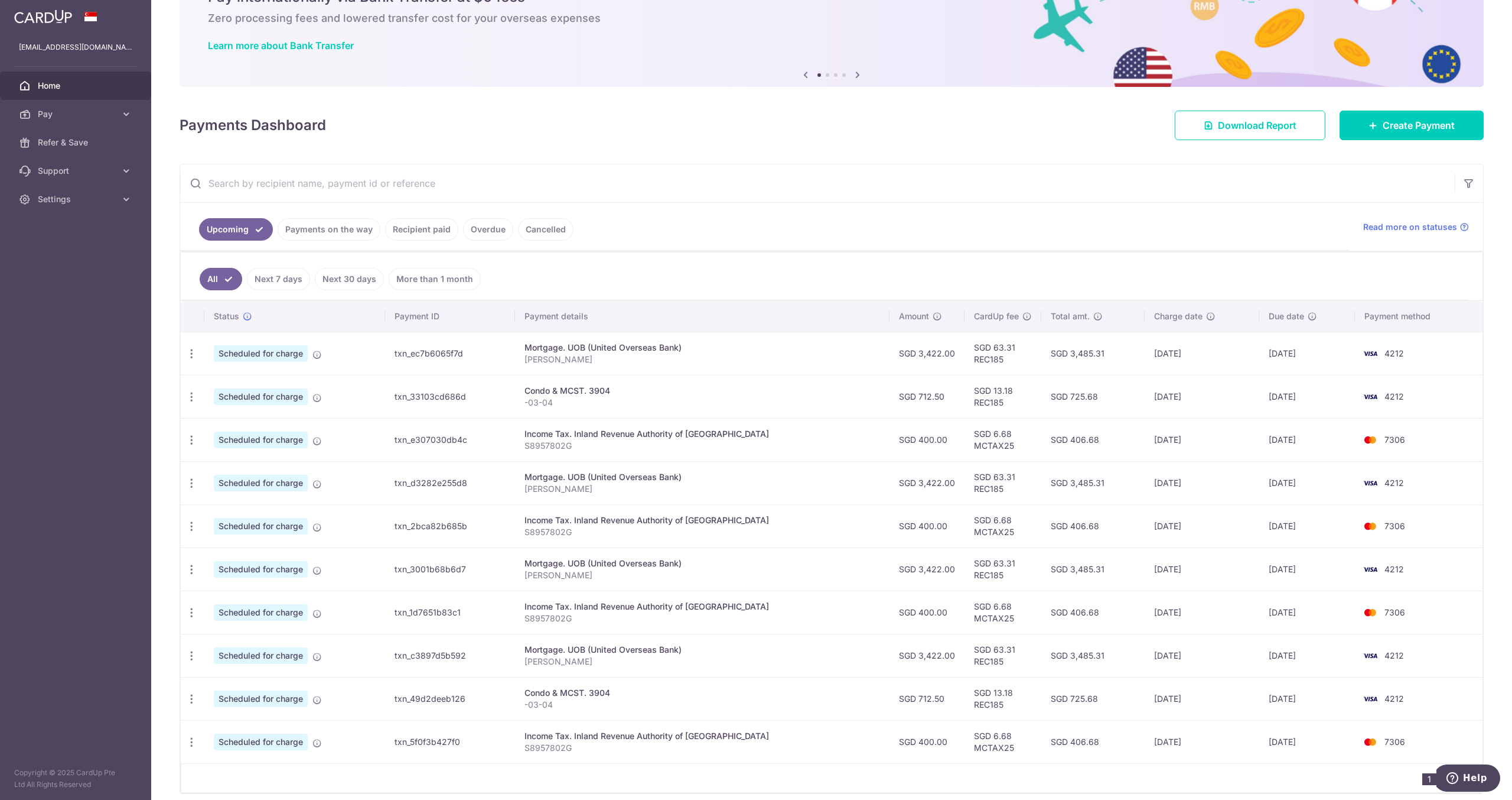
scroll to position [108, 0]
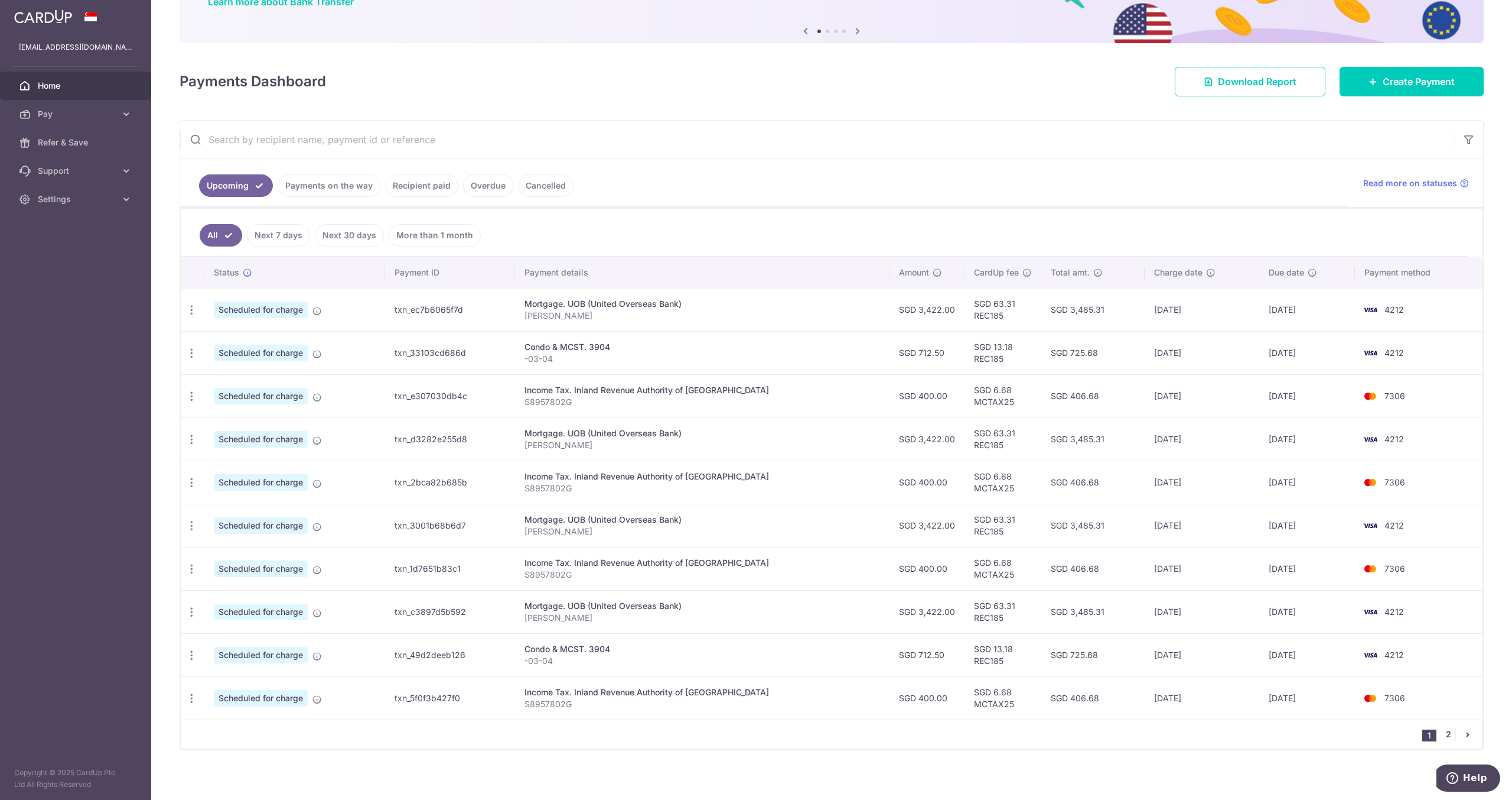
click at [1446, 729] on link "2" at bounding box center [1449, 734] width 14 height 14
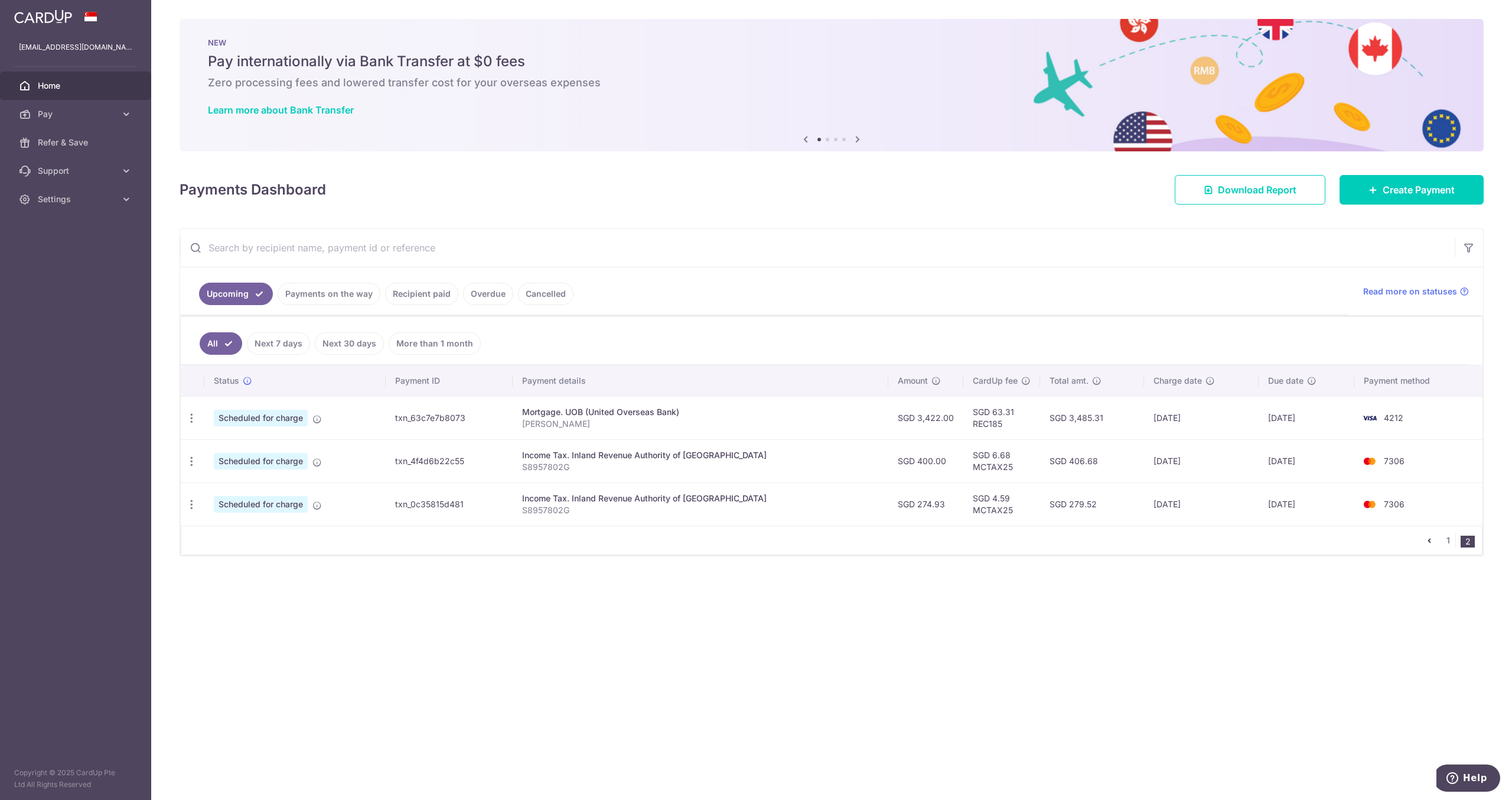
drag, startPoint x: 1035, startPoint y: 600, endPoint x: 956, endPoint y: 590, distance: 79.6
click at [956, 590] on div "× Pause Schedule Pause all future payments in this series Pause just this one p…" at bounding box center [832, 400] width 1361 height 800
